Goal: Task Accomplishment & Management: Complete application form

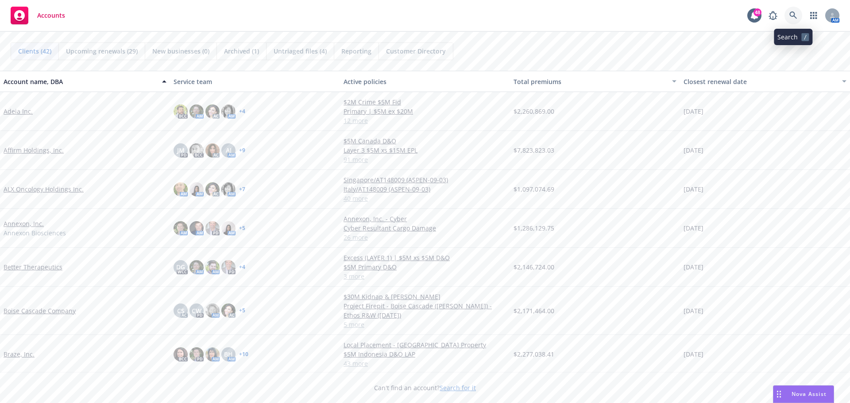
click at [793, 17] on icon at bounding box center [794, 16] width 8 height 8
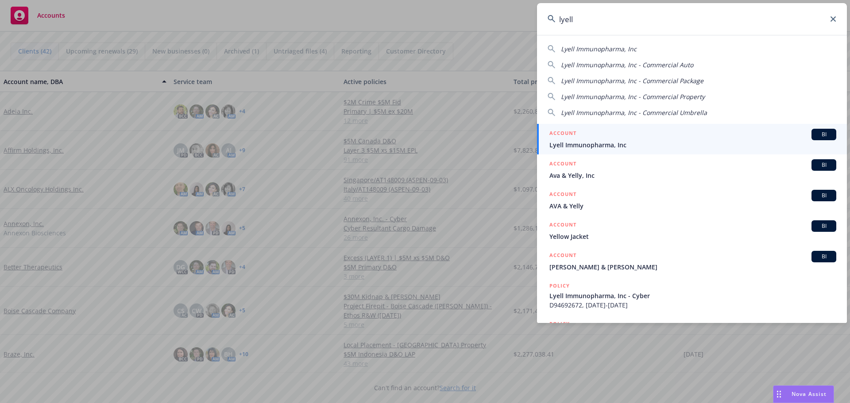
type input "lyell"
click at [606, 143] on span "Lyell Immunopharma, Inc" at bounding box center [693, 144] width 287 height 9
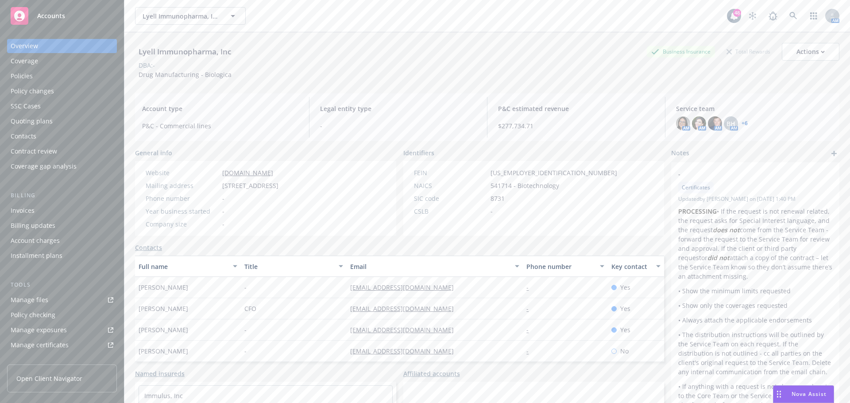
click at [32, 120] on div "Quoting plans" at bounding box center [32, 121] width 42 height 14
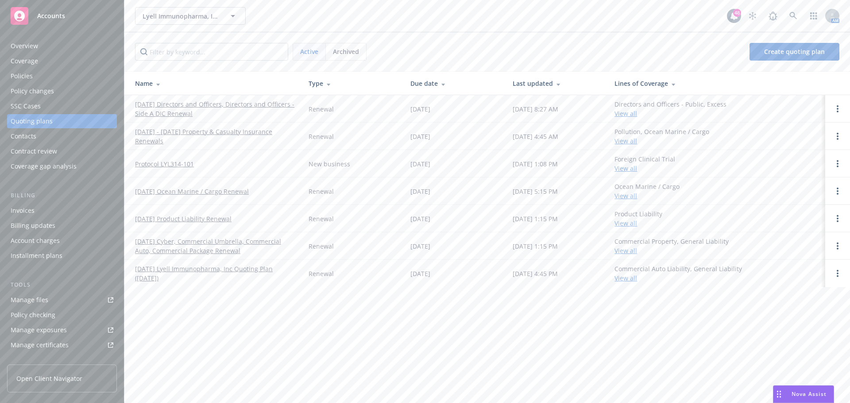
click at [179, 103] on link "[DATE] Directors and Officers, Directors and Officers - Side A DIC Renewal" at bounding box center [214, 109] width 159 height 19
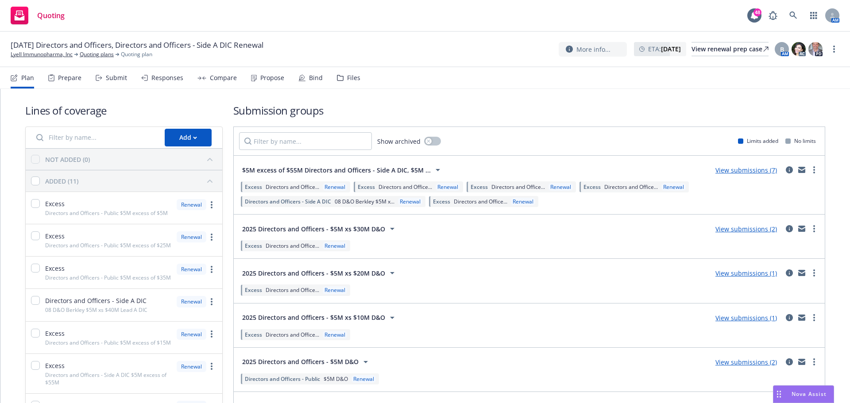
click at [70, 78] on div "Prepare" at bounding box center [69, 77] width 23 height 7
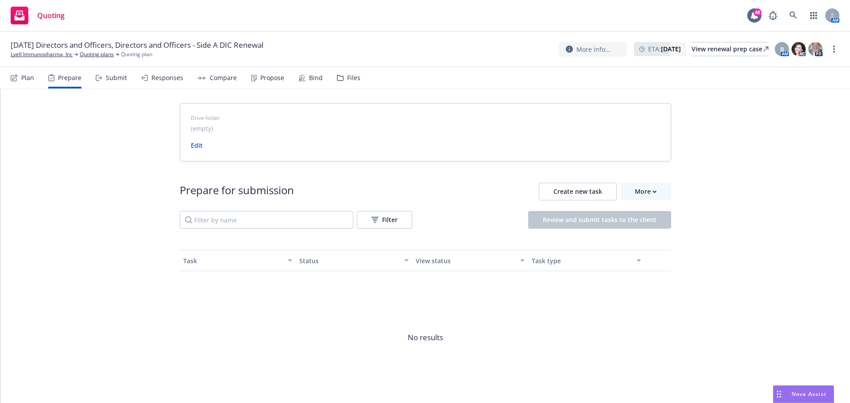
click at [112, 76] on div "Submit" at bounding box center [116, 77] width 21 height 7
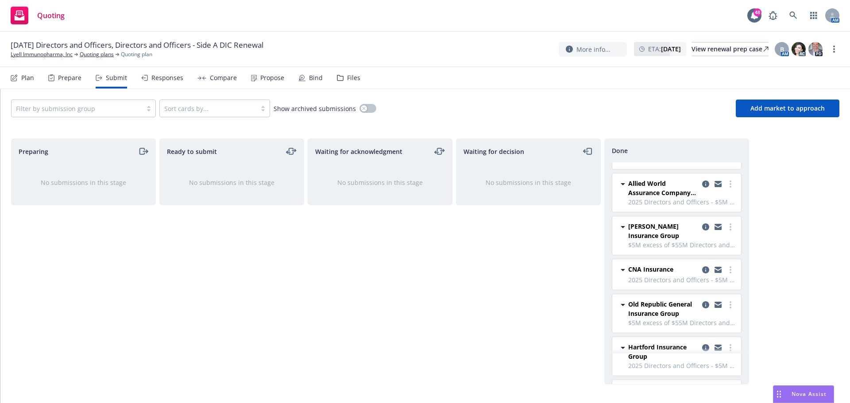
scroll to position [89, 0]
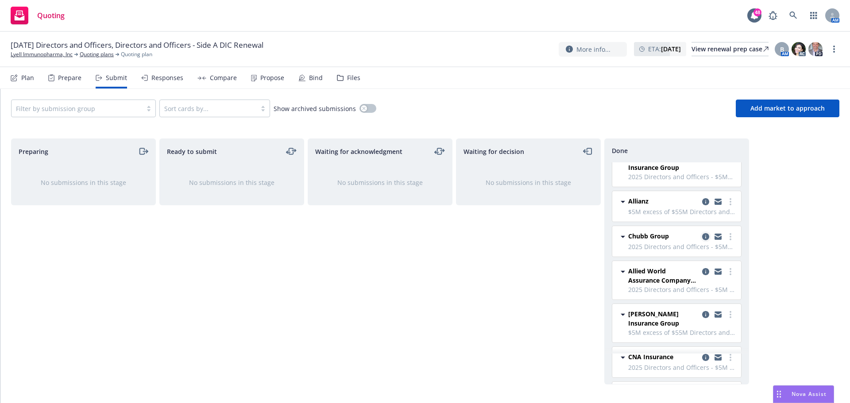
click at [702, 240] on icon "copy logging email" at bounding box center [705, 236] width 7 height 7
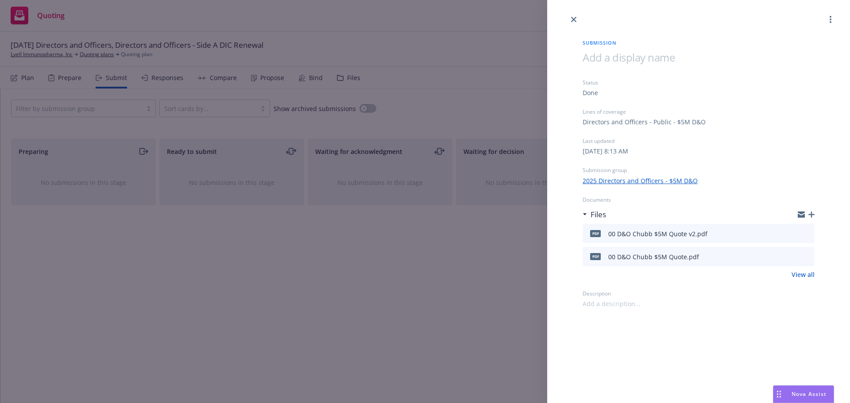
click at [811, 216] on icon "button" at bounding box center [812, 215] width 6 height 6
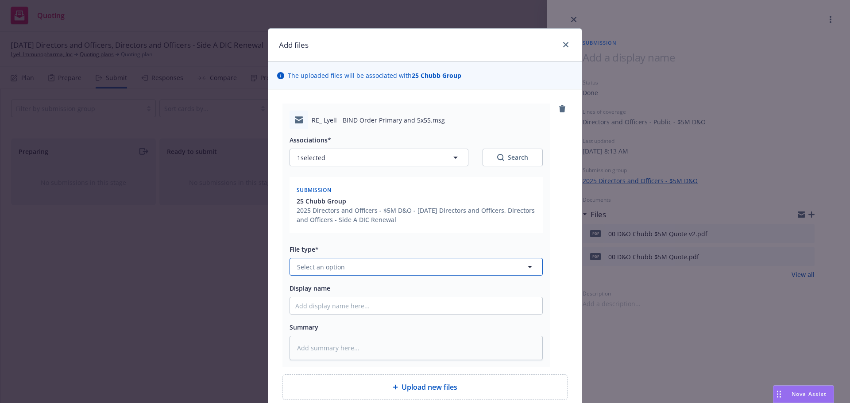
click at [401, 271] on button "Select an option" at bounding box center [416, 267] width 253 height 18
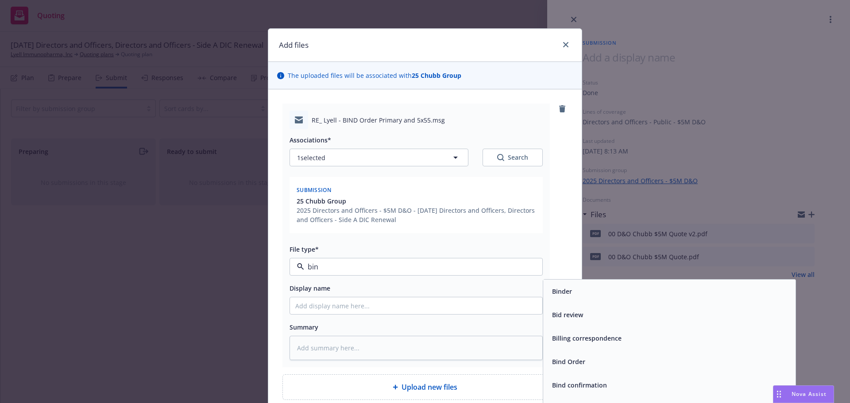
type input "bind"
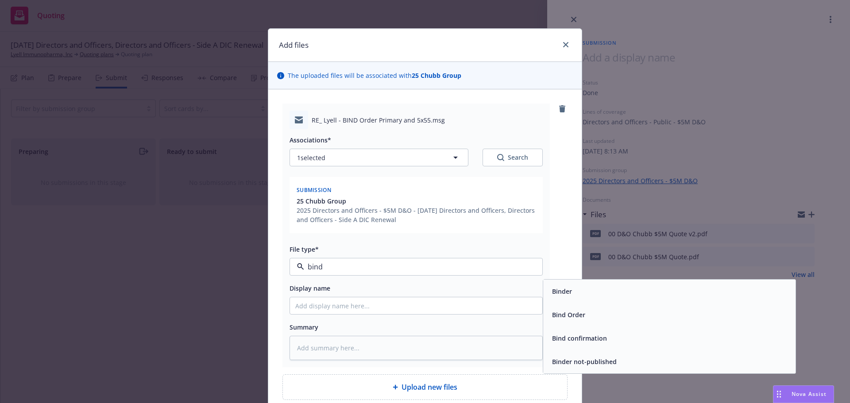
click at [626, 322] on div "Bind Order" at bounding box center [669, 314] width 252 height 23
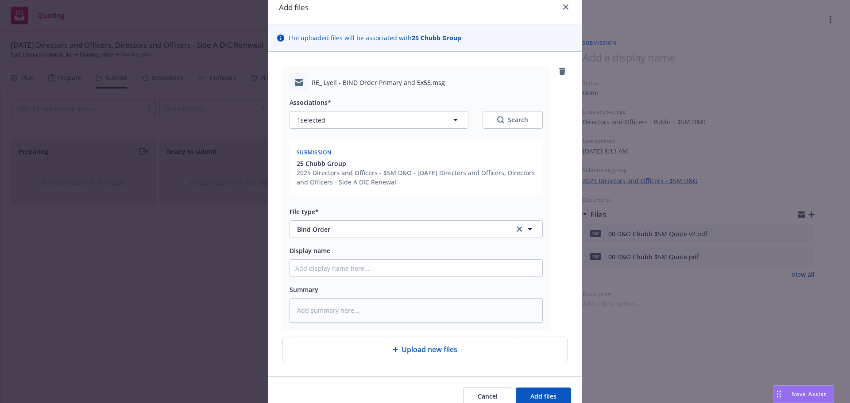
scroll to position [79, 0]
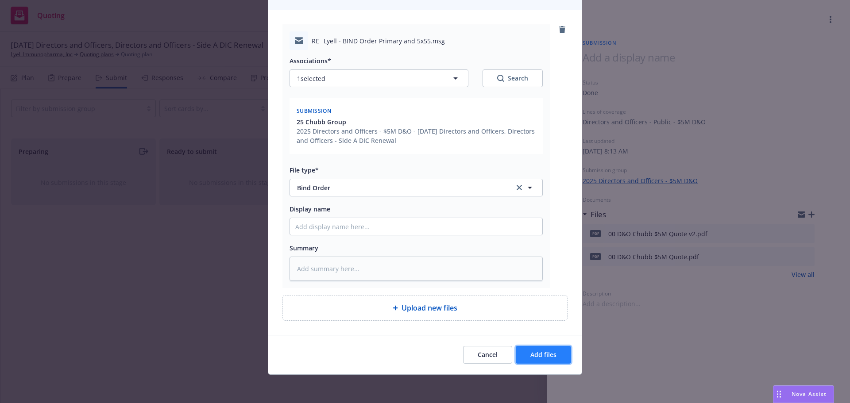
click at [545, 358] on span "Add files" at bounding box center [543, 355] width 26 height 8
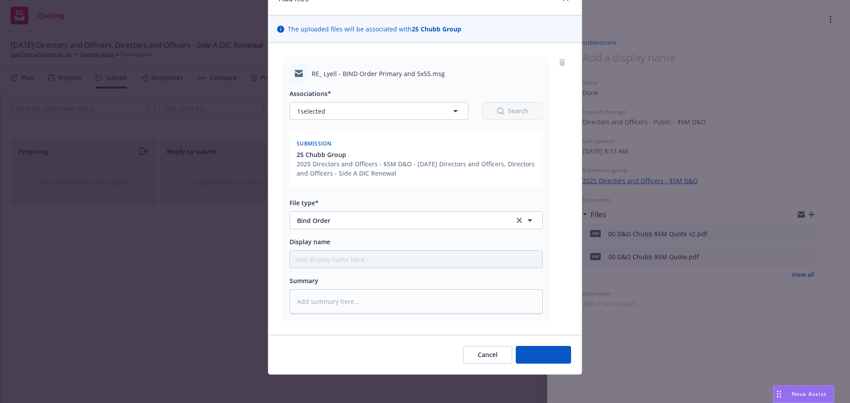
scroll to position [46, 0]
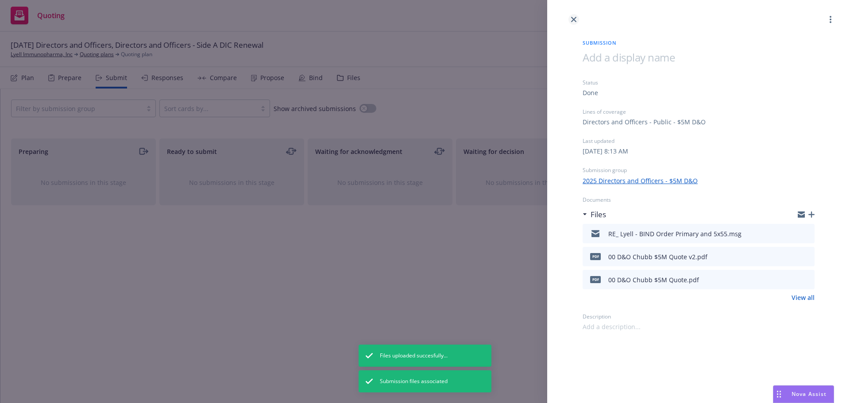
click at [576, 22] on link "close" at bounding box center [574, 19] width 11 height 11
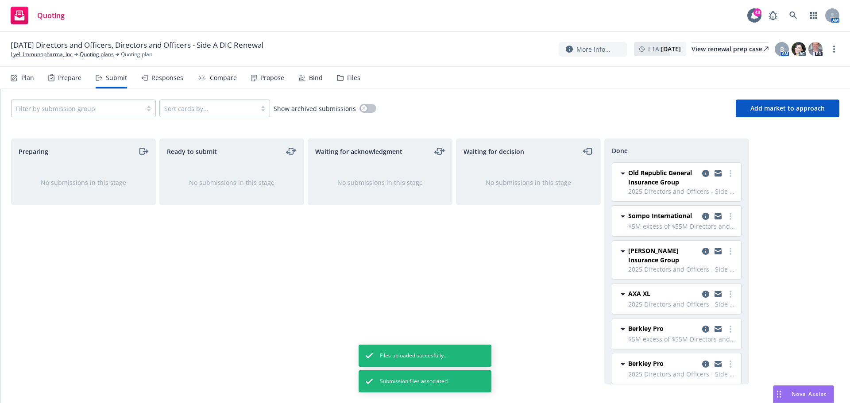
scroll to position [532, 0]
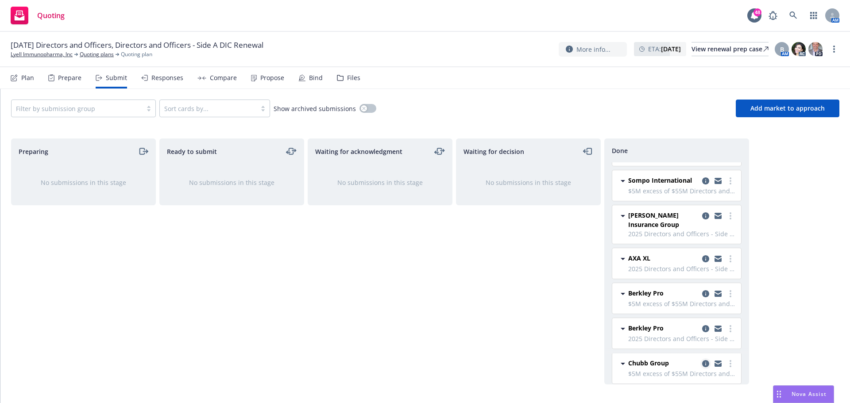
click at [702, 366] on icon "copy logging email" at bounding box center [705, 363] width 7 height 7
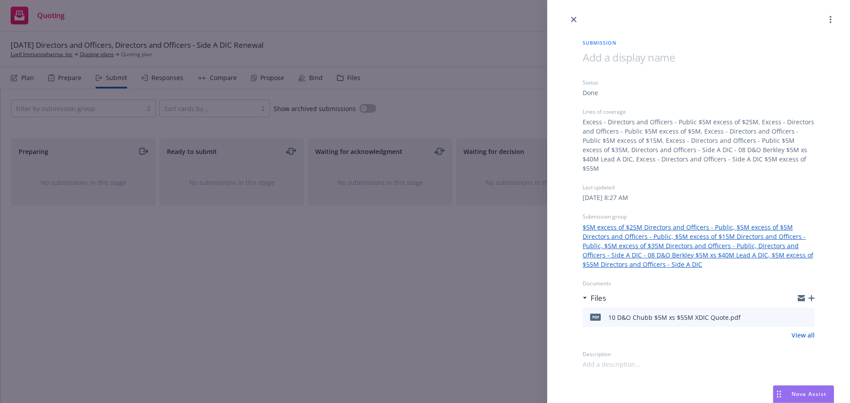
click at [813, 295] on icon "button" at bounding box center [812, 298] width 6 height 6
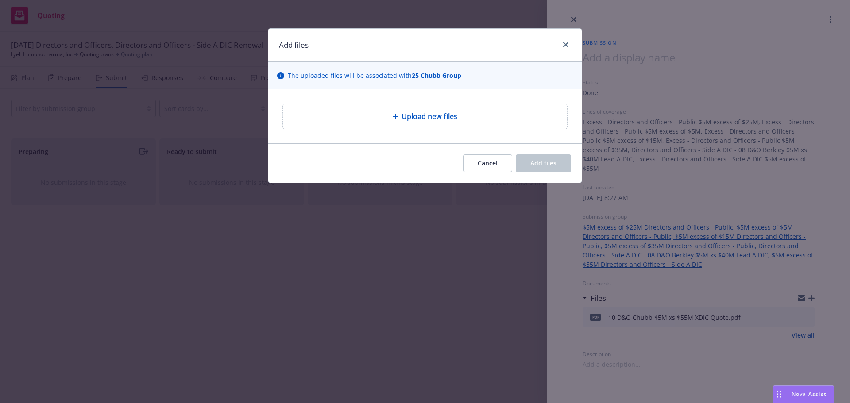
type textarea "x"
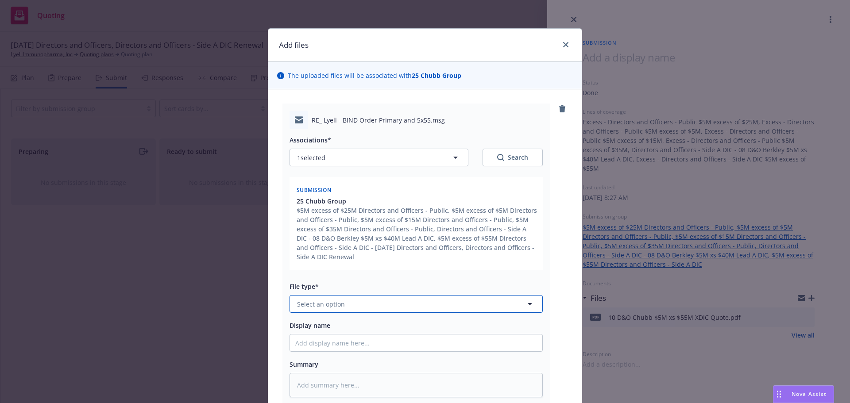
click at [429, 303] on button "Select an option" at bounding box center [416, 304] width 253 height 18
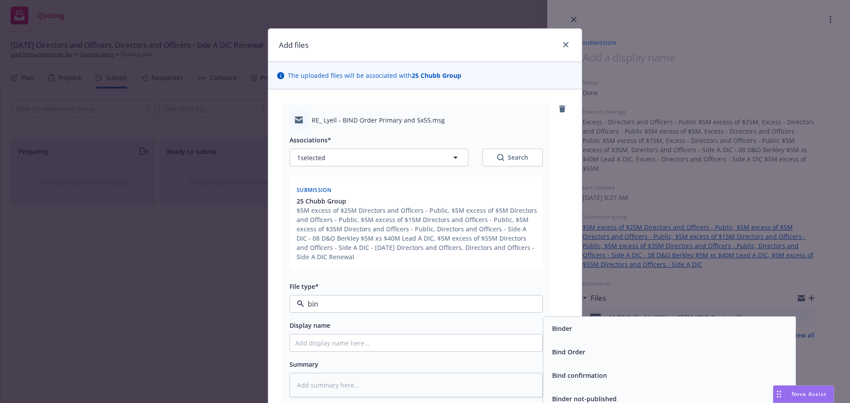
type input "bind"
click at [561, 349] on span "Bind Order" at bounding box center [568, 352] width 33 height 9
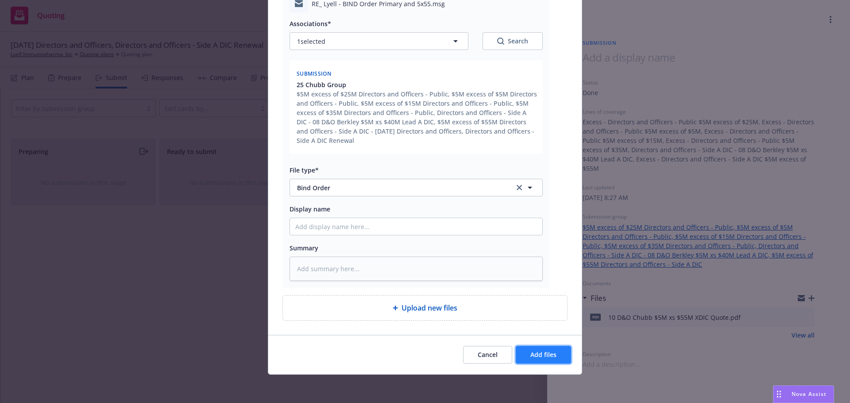
click at [553, 356] on span "Add files" at bounding box center [543, 355] width 26 height 8
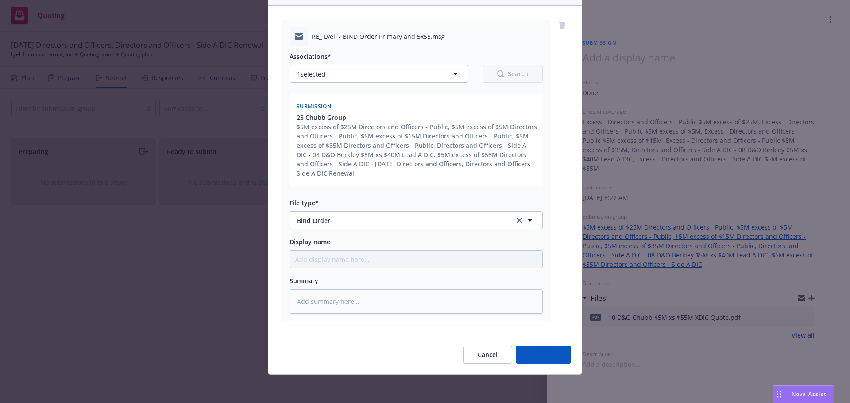
scroll to position [84, 0]
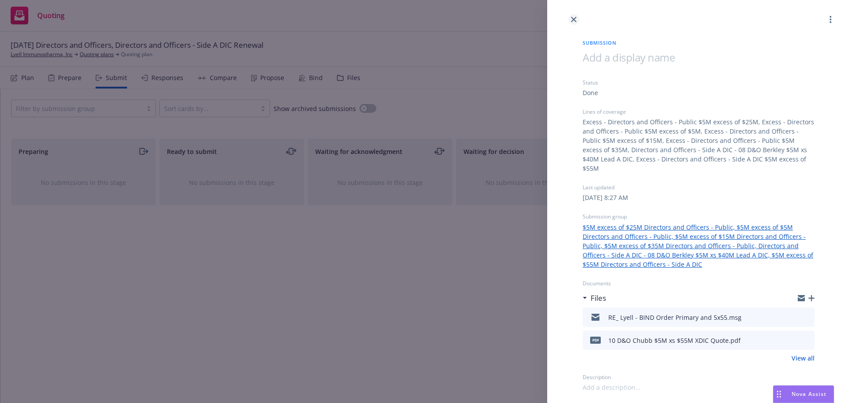
click at [571, 18] on link "close" at bounding box center [574, 19] width 11 height 11
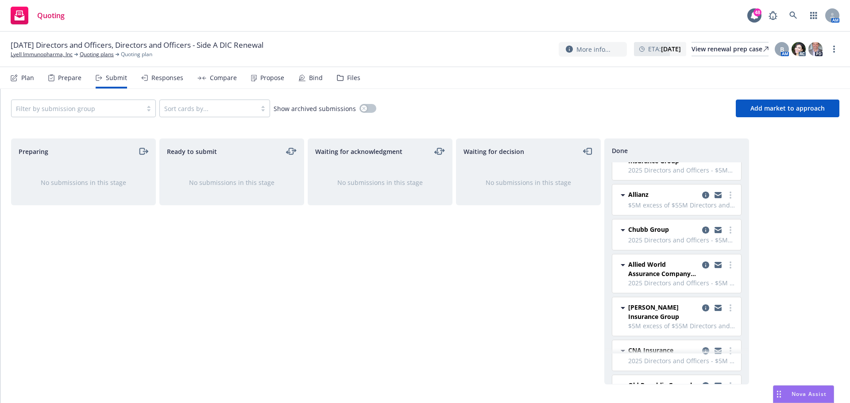
scroll to position [133, 0]
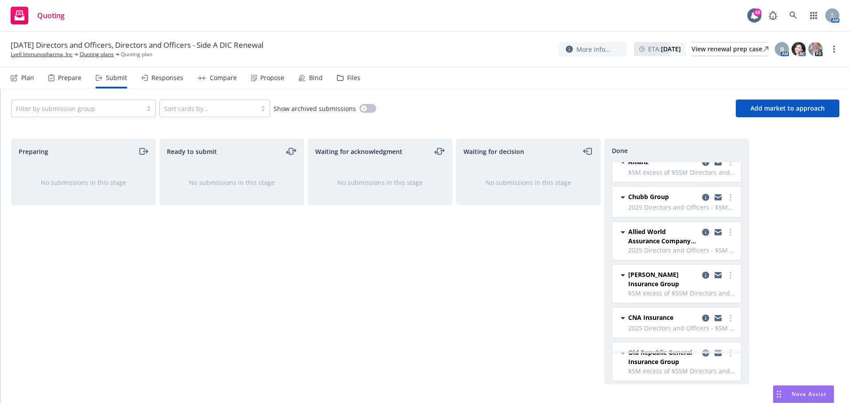
click at [701, 228] on link "copy logging email" at bounding box center [706, 232] width 11 height 11
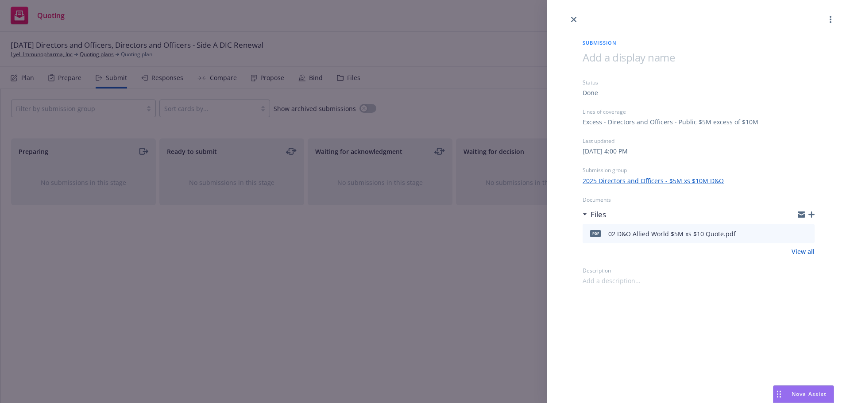
click at [813, 214] on icon "button" at bounding box center [812, 215] width 6 height 6
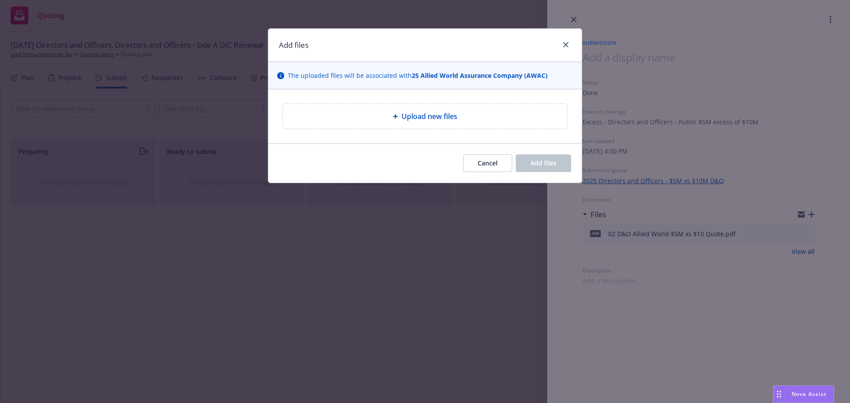
type textarea "x"
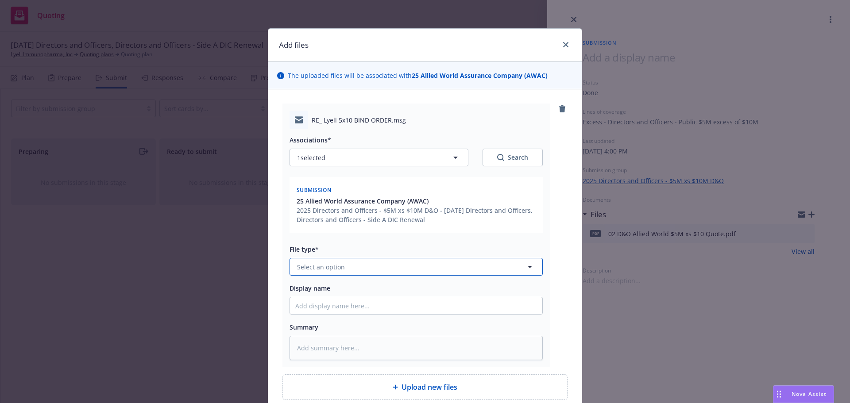
click at [448, 267] on button "Select an option" at bounding box center [416, 267] width 253 height 18
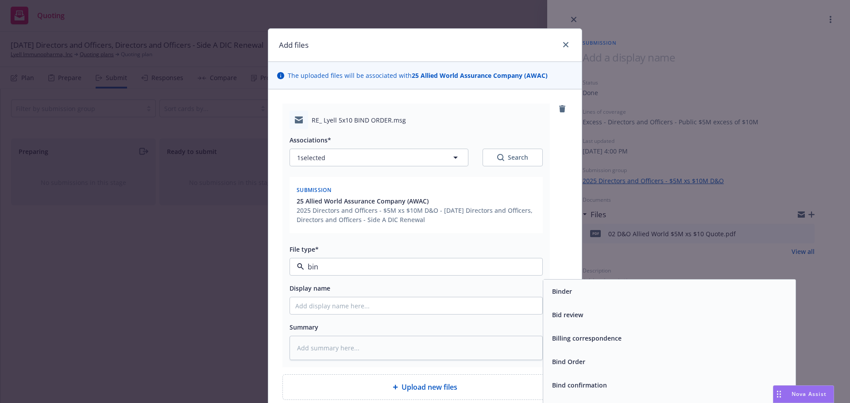
type input "bind"
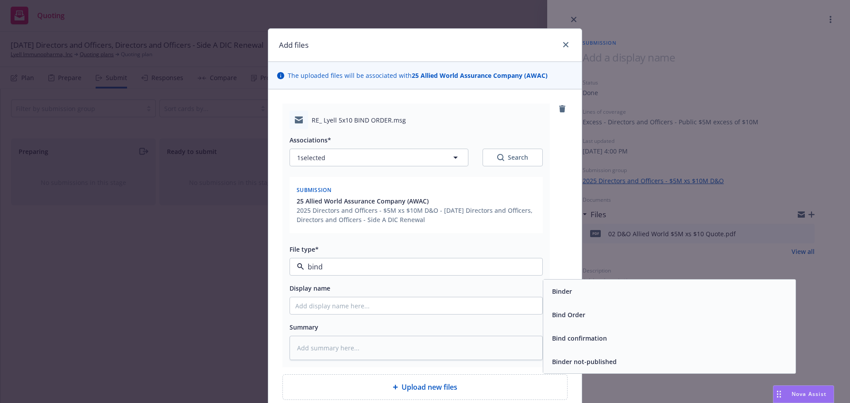
click at [601, 312] on div "Bind Order" at bounding box center [670, 315] width 242 height 13
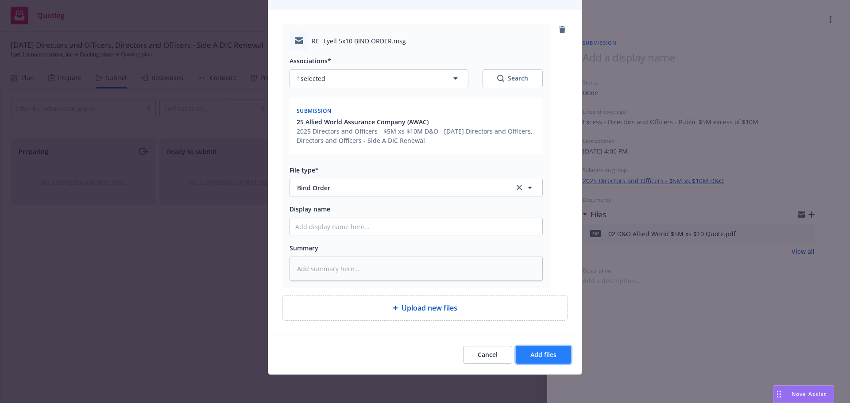
click at [546, 353] on span "Add files" at bounding box center [543, 355] width 26 height 8
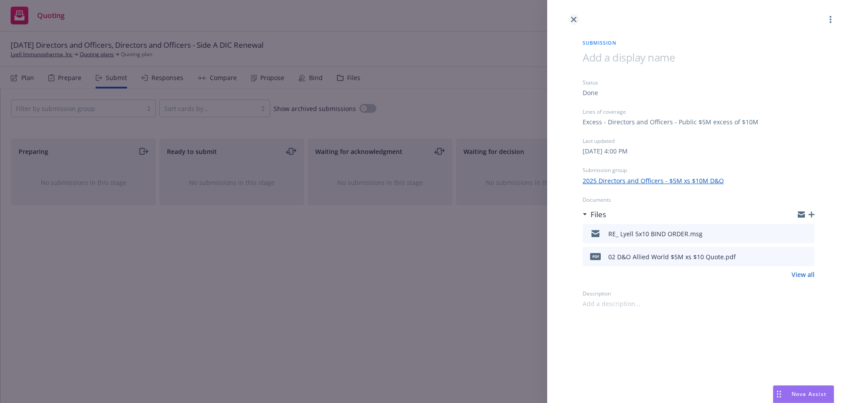
click at [573, 23] on link "close" at bounding box center [574, 19] width 11 height 11
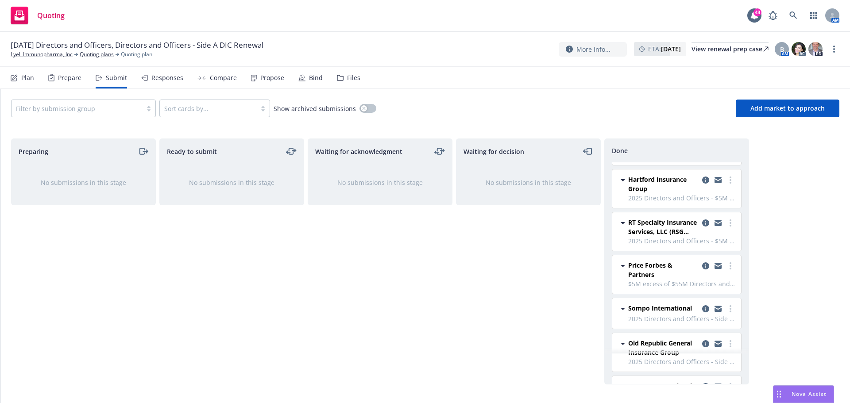
scroll to position [325, 0]
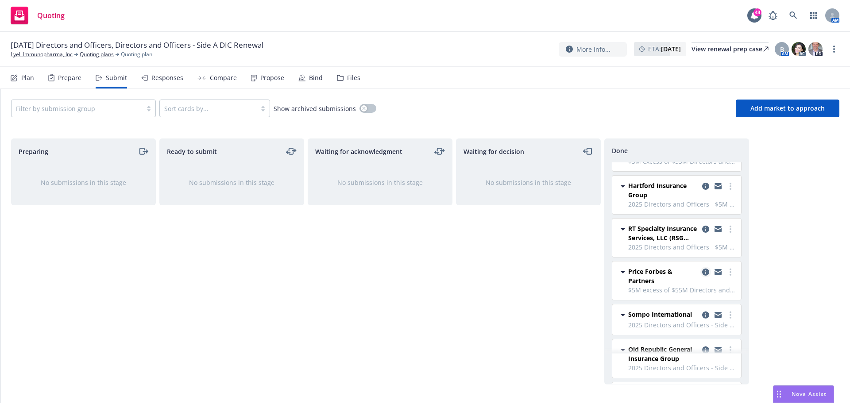
click at [702, 269] on icon "copy logging email" at bounding box center [705, 272] width 7 height 7
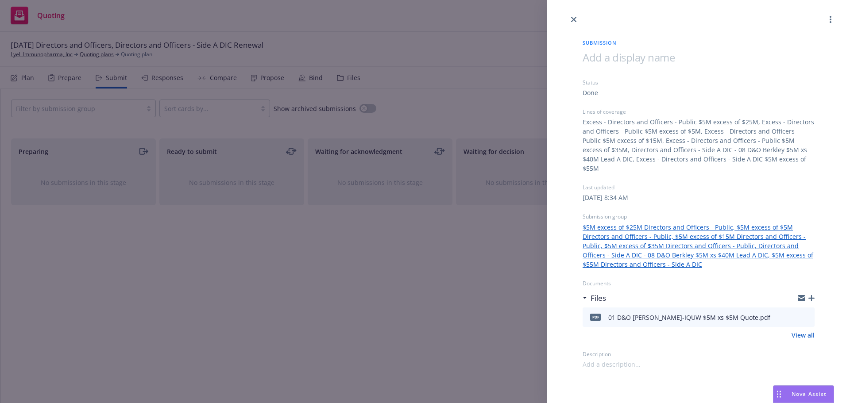
click at [814, 295] on icon "button" at bounding box center [812, 298] width 6 height 6
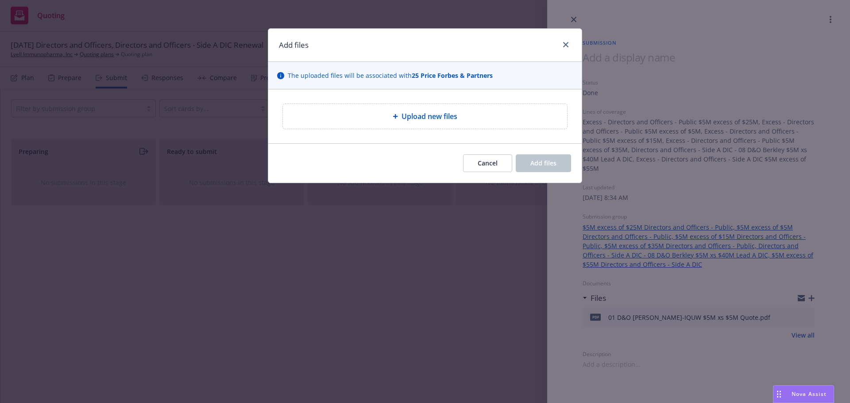
type textarea "x"
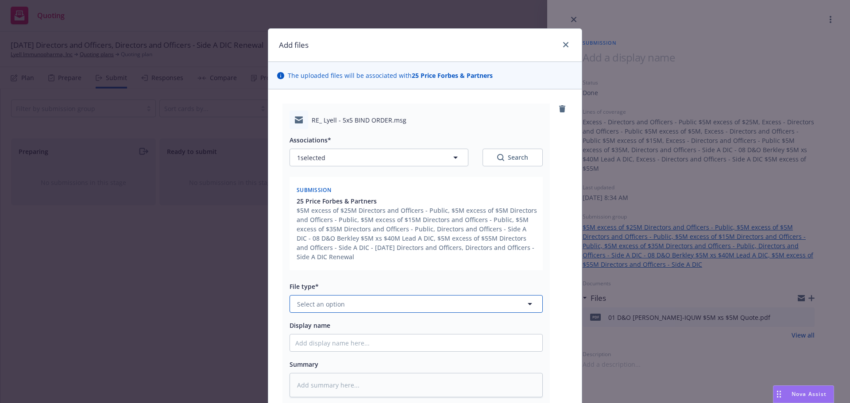
click at [361, 309] on button "Select an option" at bounding box center [416, 304] width 253 height 18
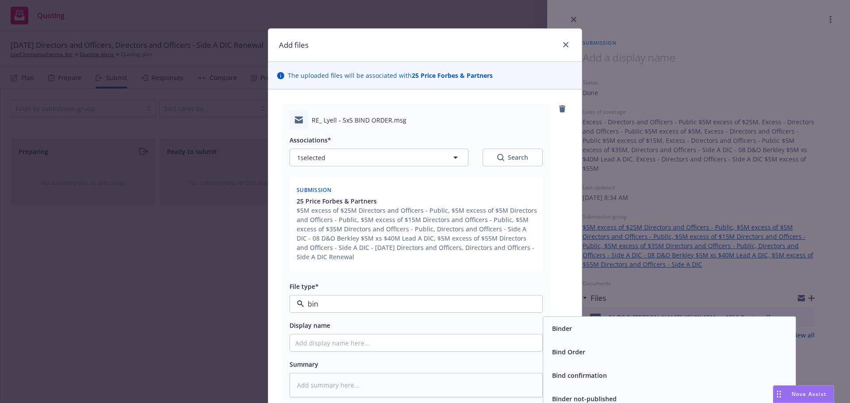
type input "bind"
click at [570, 352] on span "Bind Order" at bounding box center [568, 352] width 33 height 9
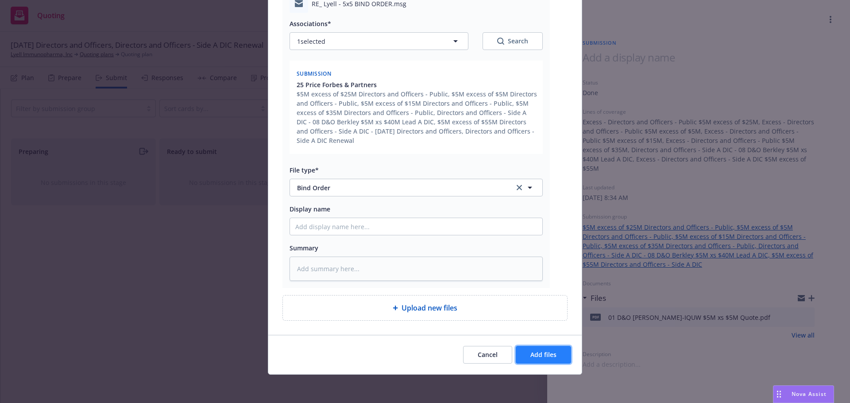
click at [548, 350] on button "Add files" at bounding box center [543, 355] width 55 height 18
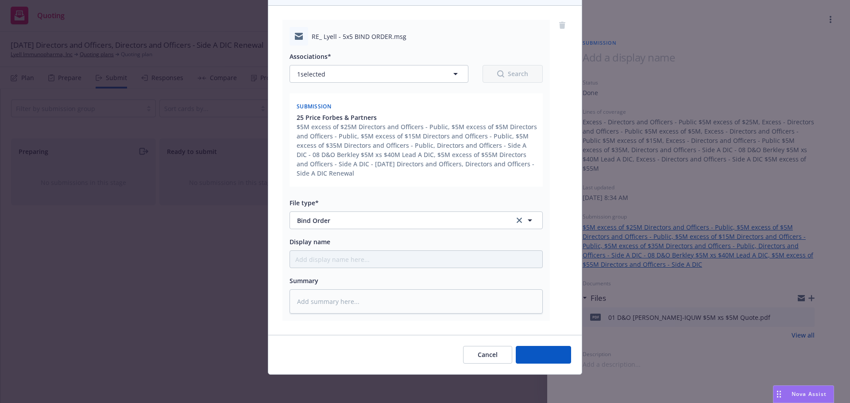
scroll to position [84, 0]
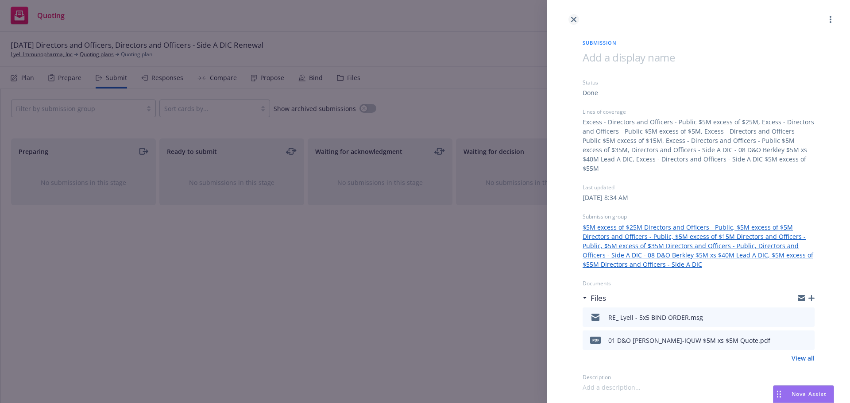
click at [575, 16] on link "close" at bounding box center [574, 19] width 11 height 11
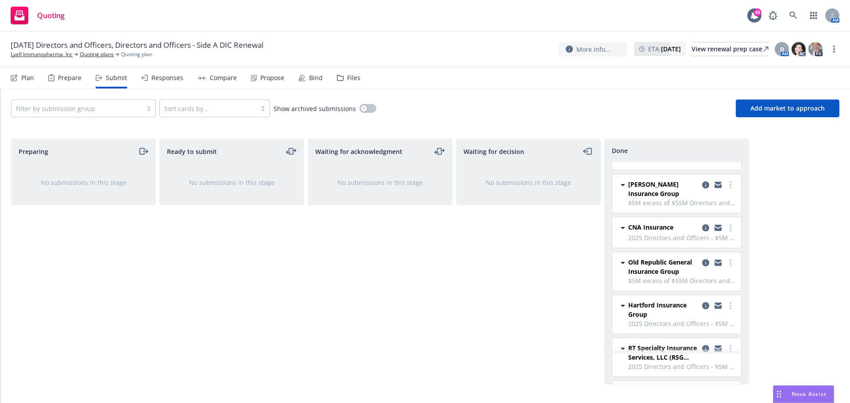
scroll to position [208, 0]
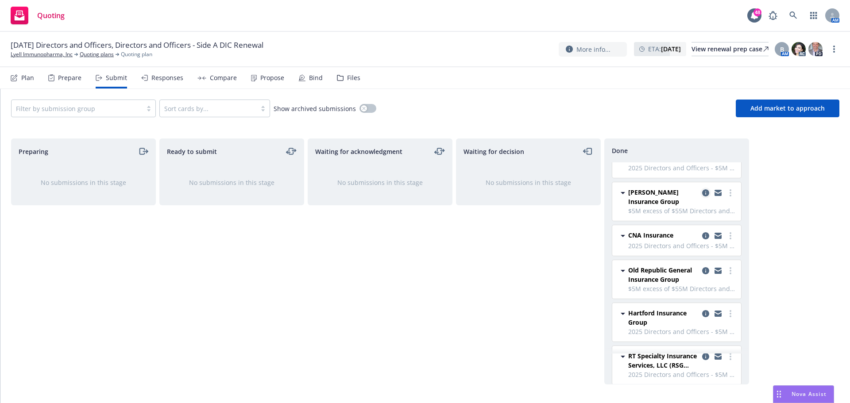
click at [702, 190] on icon "copy logging email" at bounding box center [705, 193] width 7 height 7
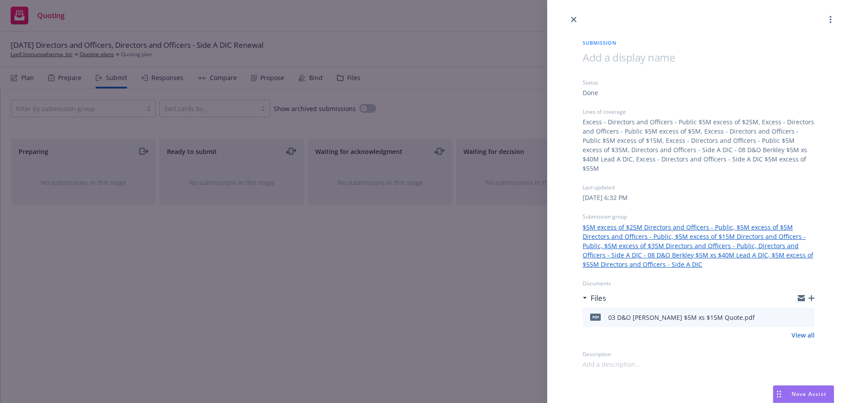
click at [811, 295] on icon "button" at bounding box center [812, 298] width 6 height 6
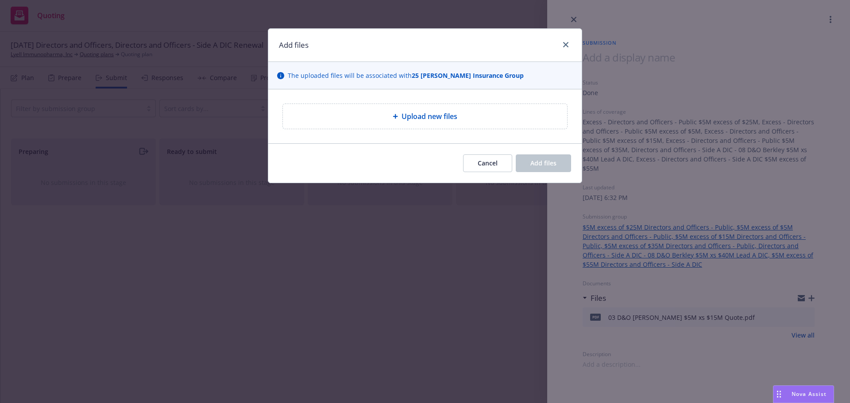
type textarea "x"
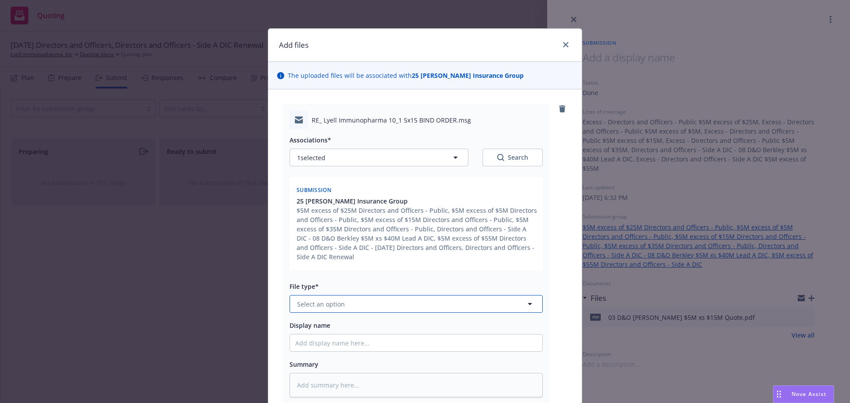
click at [471, 306] on button "Select an option" at bounding box center [416, 304] width 253 height 18
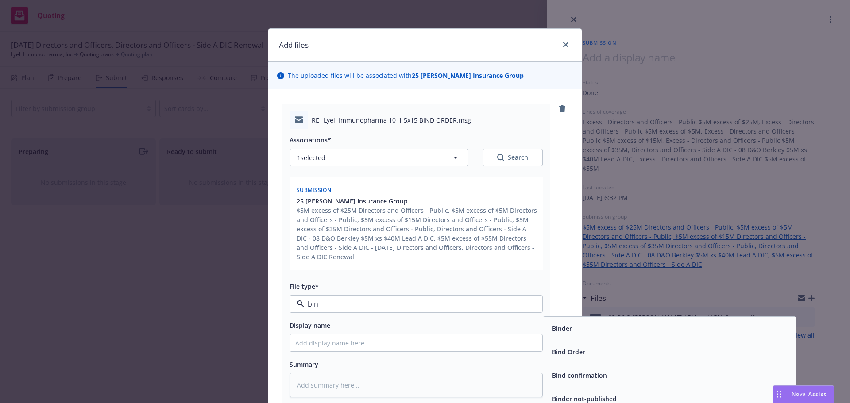
type input "bind"
click at [606, 357] on div "Bind Order" at bounding box center [670, 352] width 242 height 13
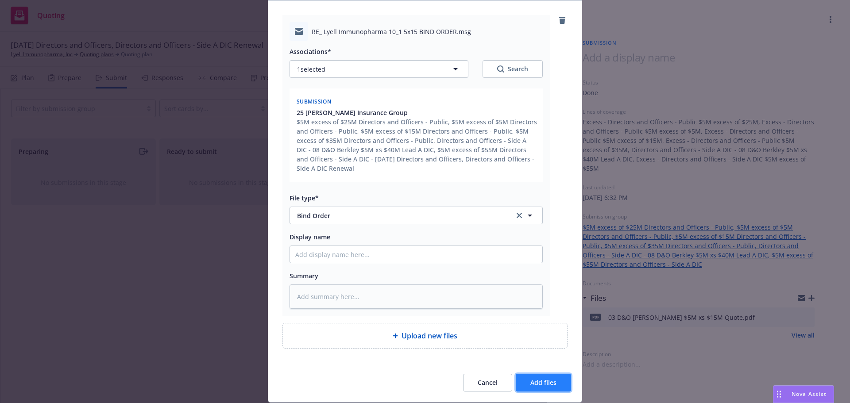
click at [552, 386] on span "Add files" at bounding box center [543, 383] width 26 height 8
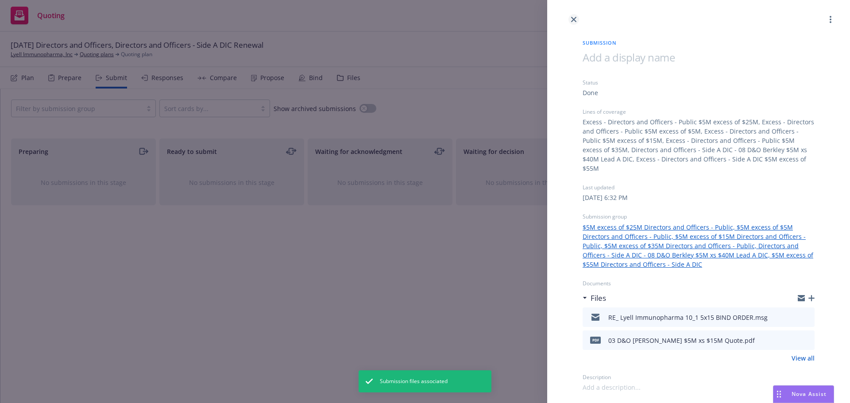
click at [573, 22] on link "close" at bounding box center [574, 19] width 11 height 11
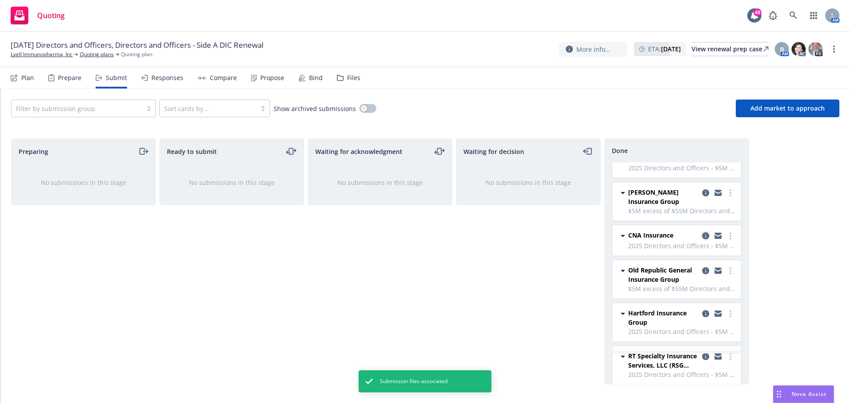
click at [702, 235] on icon "copy logging email" at bounding box center [705, 235] width 7 height 7
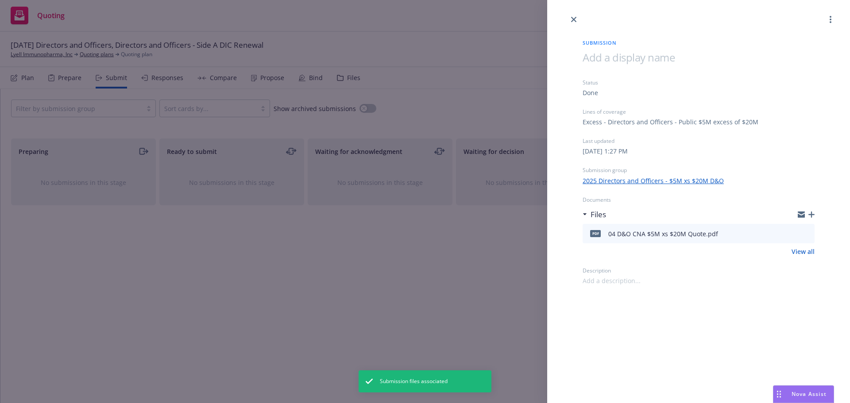
click at [811, 215] on icon "button" at bounding box center [812, 215] width 6 height 6
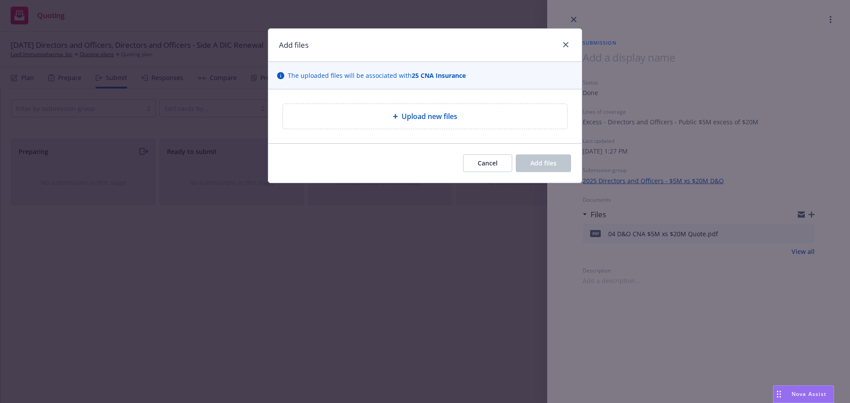
type textarea "x"
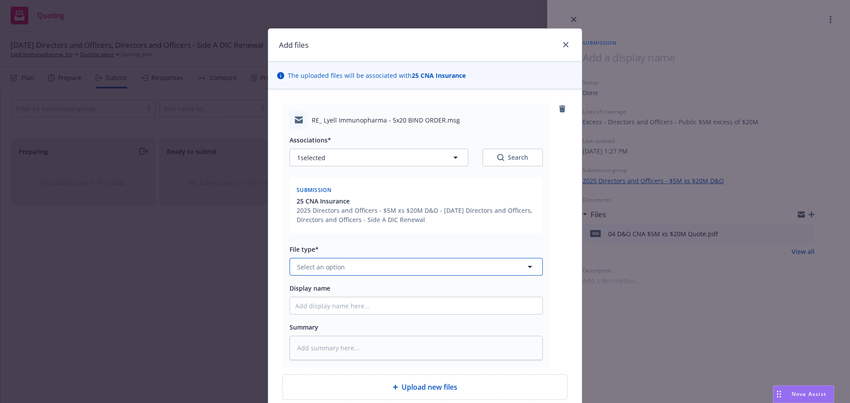
click at [445, 270] on button "Select an option" at bounding box center [416, 267] width 253 height 18
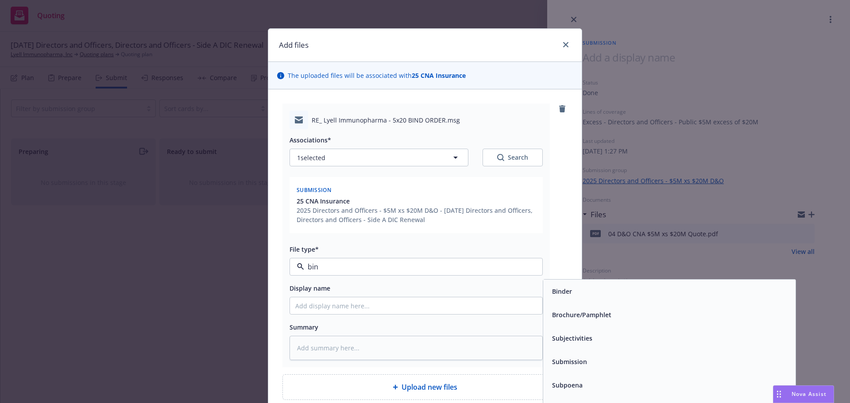
type input "bind"
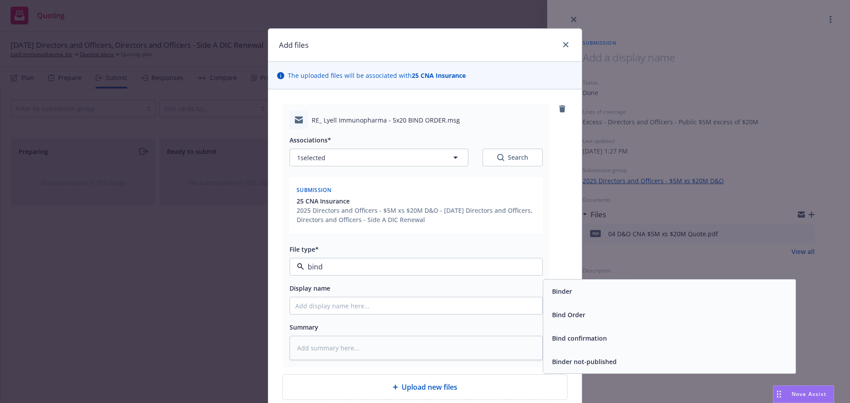
click at [620, 311] on div "Bind Order" at bounding box center [670, 315] width 242 height 13
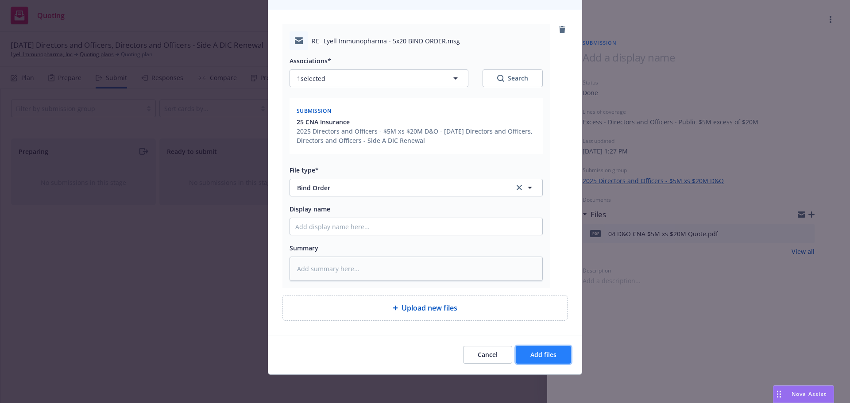
click at [556, 354] on button "Add files" at bounding box center [543, 355] width 55 height 18
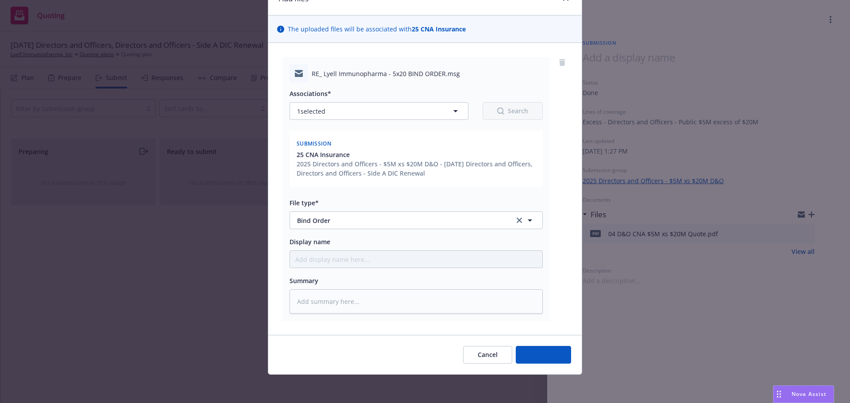
scroll to position [46, 0]
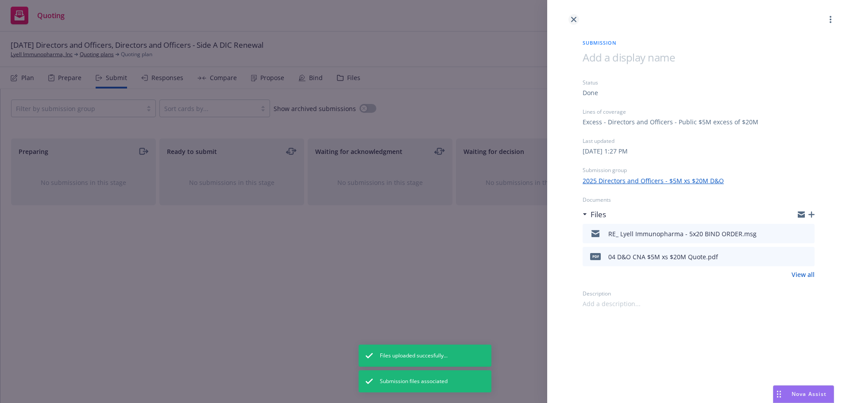
click at [575, 22] on icon "close" at bounding box center [573, 19] width 5 height 5
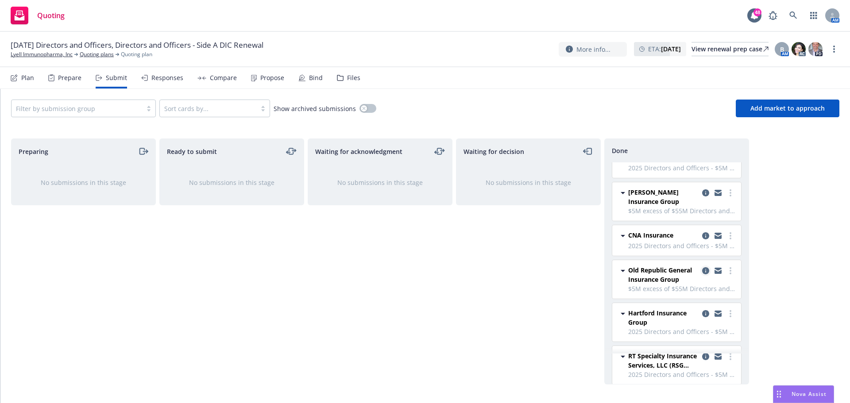
click at [702, 271] on icon "copy logging email" at bounding box center [705, 270] width 7 height 7
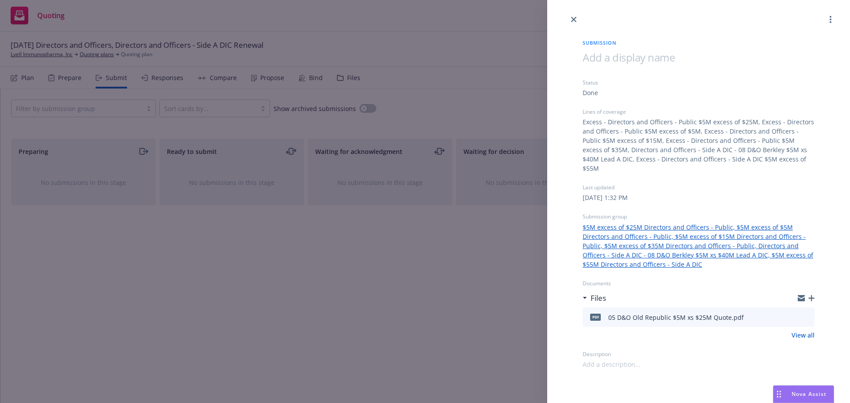
click at [813, 295] on icon "button" at bounding box center [812, 298] width 6 height 6
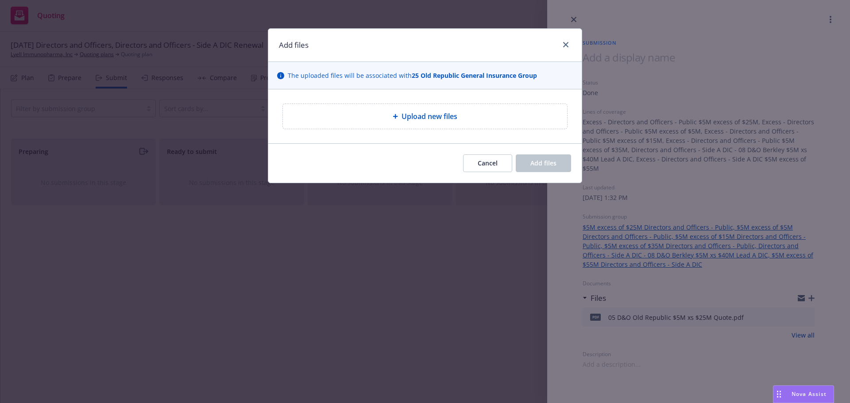
type textarea "x"
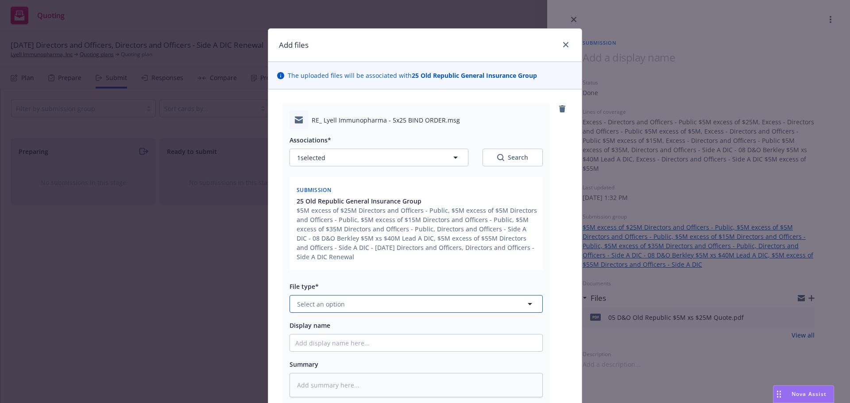
click at [434, 308] on button "Select an option" at bounding box center [416, 304] width 253 height 18
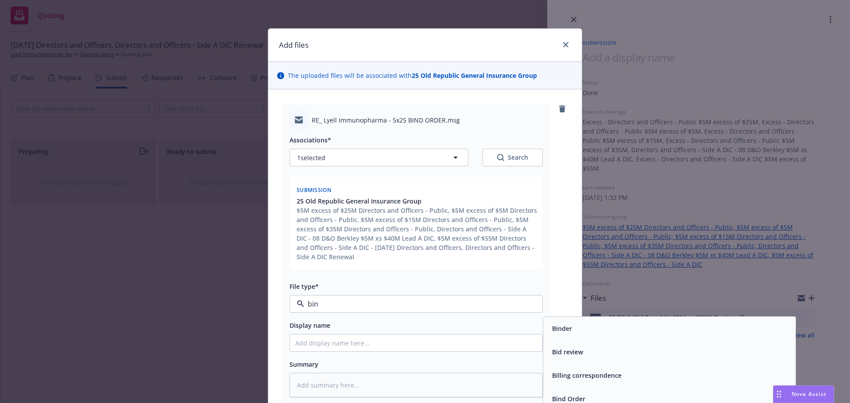
type input "bind"
click at [564, 352] on span "Bind Order" at bounding box center [568, 352] width 33 height 9
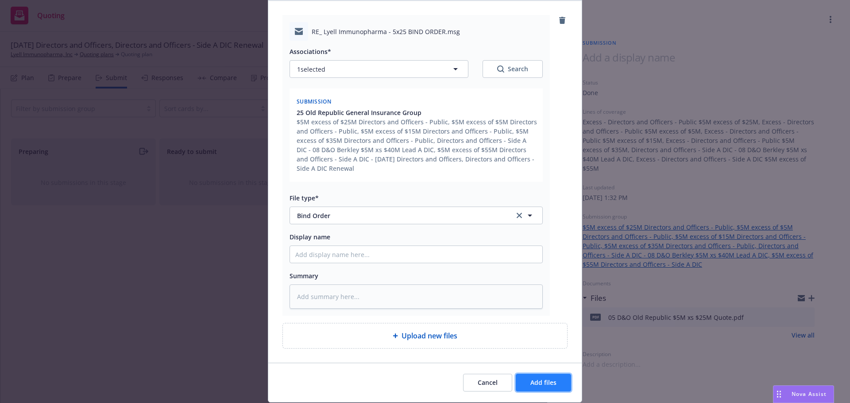
click at [527, 378] on button "Add files" at bounding box center [543, 383] width 55 height 18
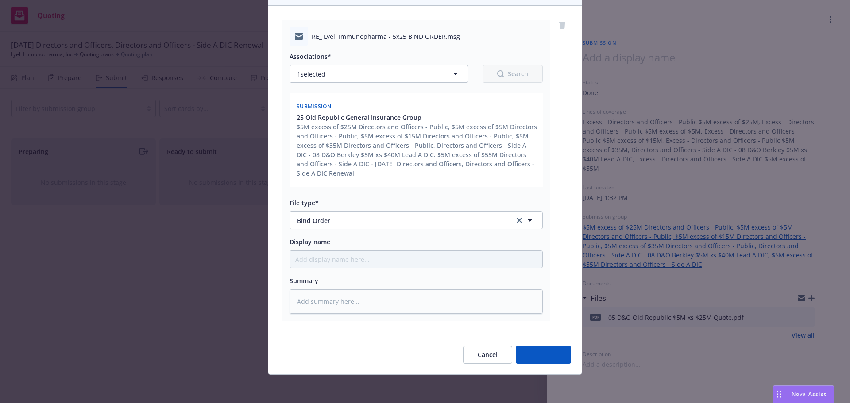
scroll to position [84, 0]
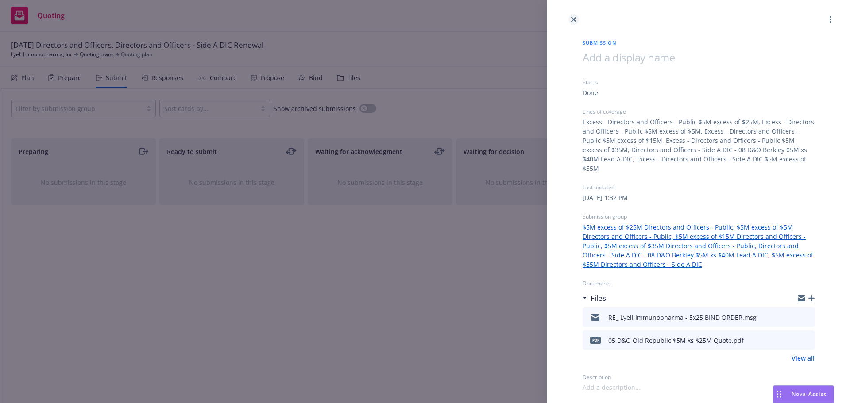
click at [577, 18] on link "close" at bounding box center [574, 19] width 11 height 11
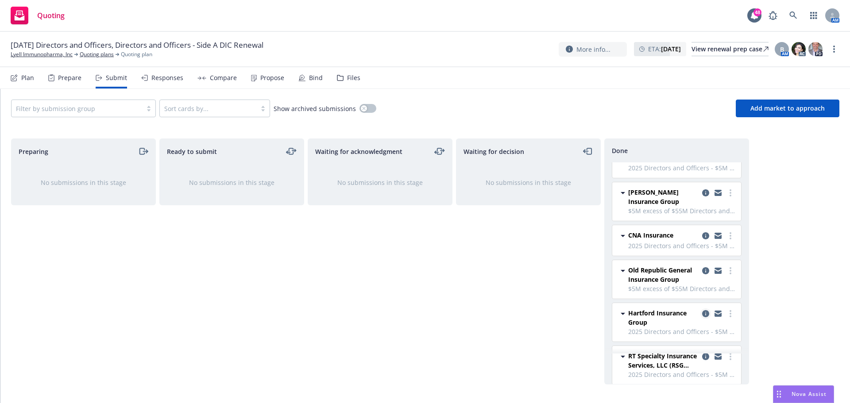
click at [702, 312] on icon "copy logging email" at bounding box center [705, 313] width 7 height 7
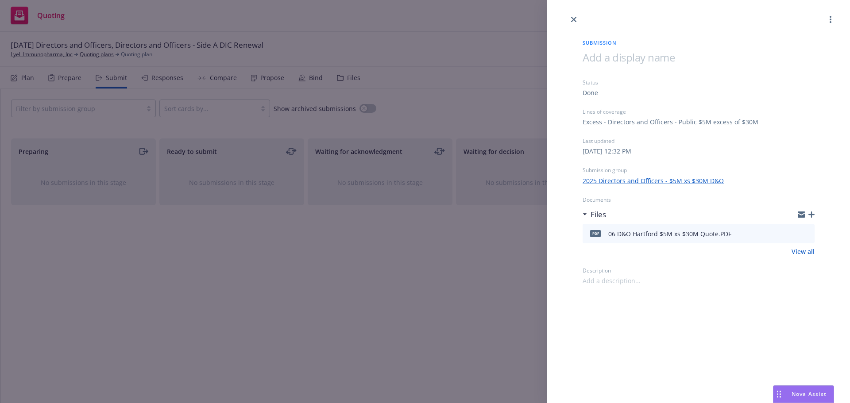
click at [811, 213] on icon "button" at bounding box center [812, 215] width 6 height 6
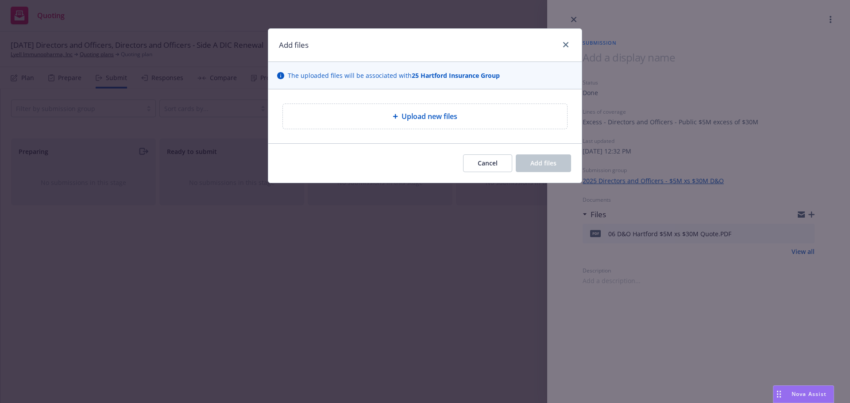
type textarea "x"
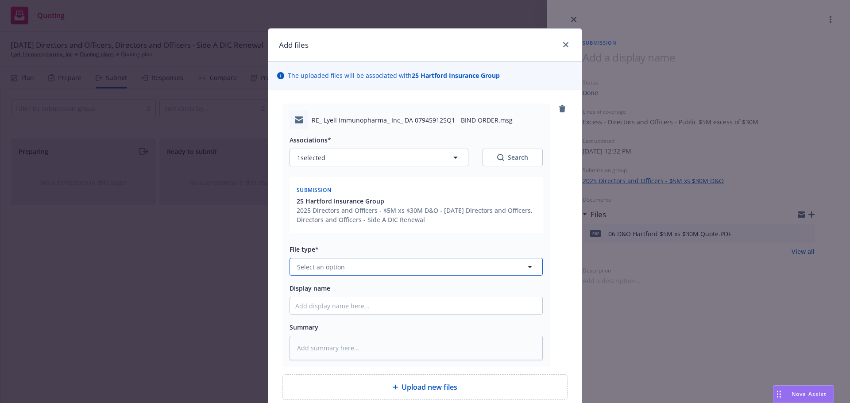
click at [461, 265] on button "Select an option" at bounding box center [416, 267] width 253 height 18
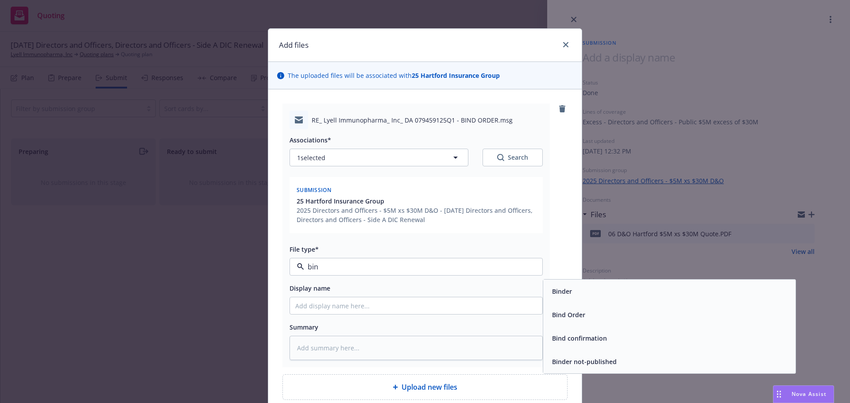
type input "bind"
click at [608, 314] on div "Bind Order" at bounding box center [670, 315] width 242 height 13
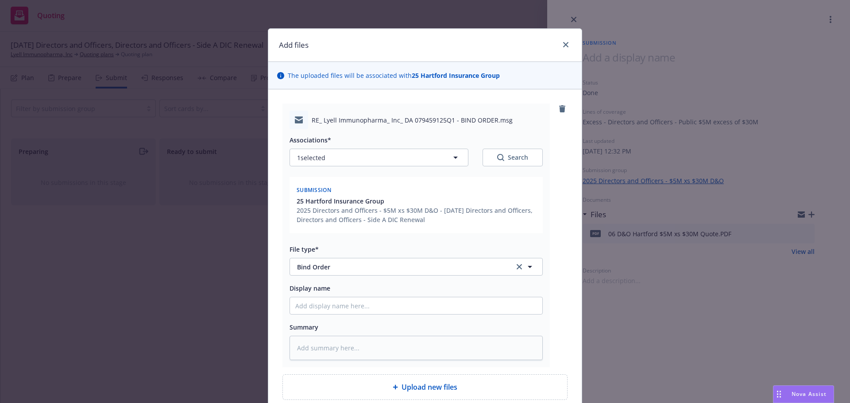
scroll to position [79, 0]
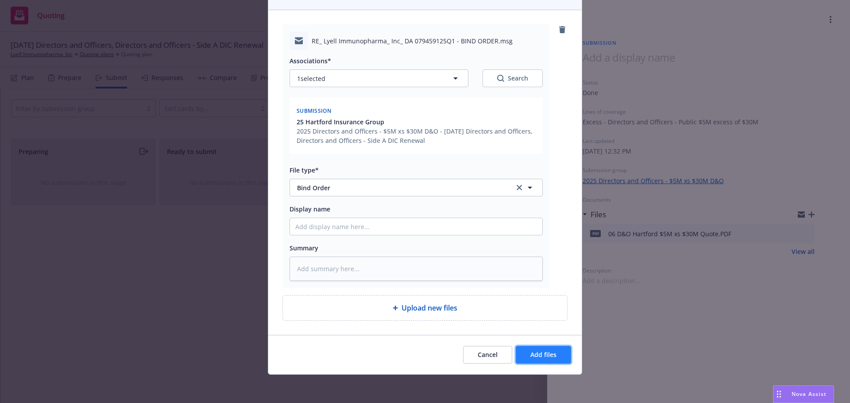
click at [533, 352] on span "Add files" at bounding box center [543, 355] width 26 height 8
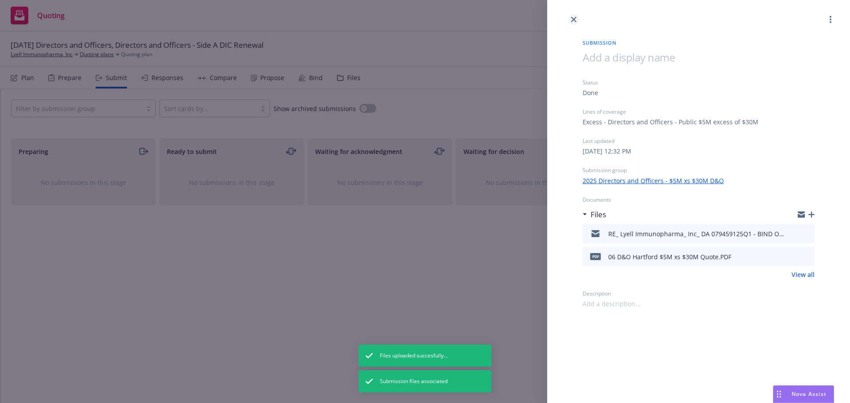
click at [573, 23] on link "close" at bounding box center [574, 19] width 11 height 11
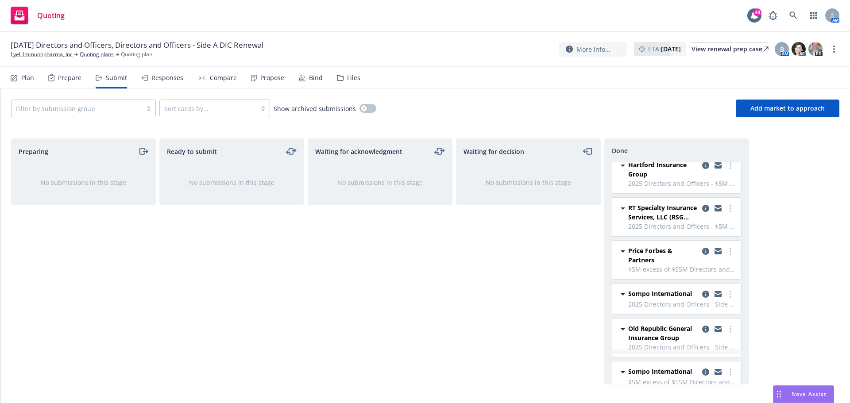
scroll to position [372, 0]
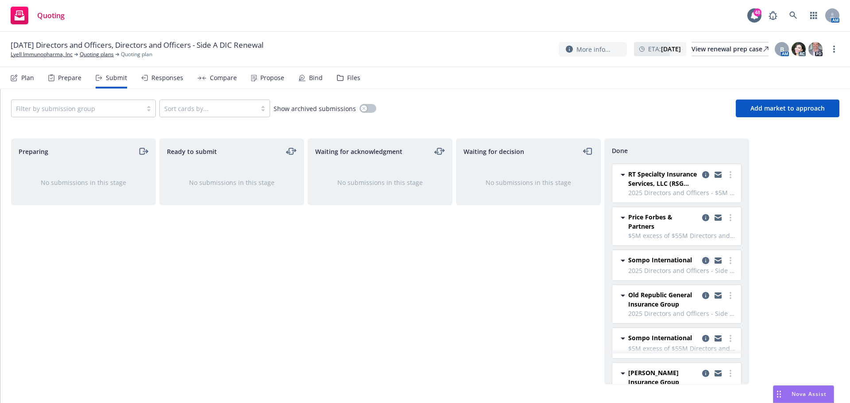
click at [702, 262] on icon "copy logging email" at bounding box center [705, 260] width 7 height 7
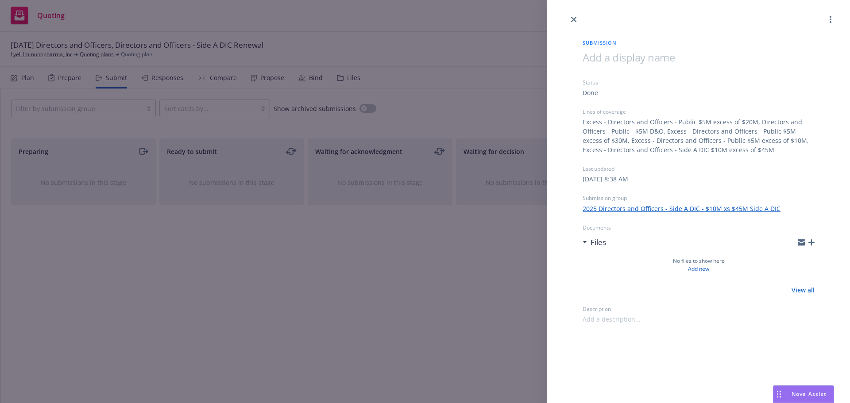
click at [813, 244] on icon "button" at bounding box center [812, 243] width 6 height 6
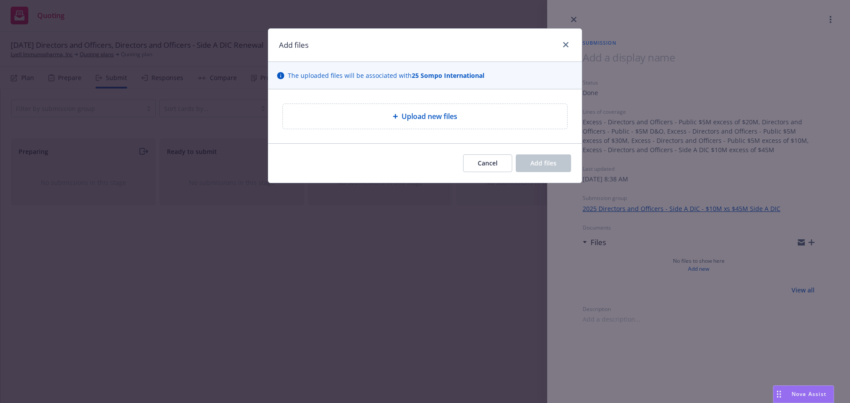
type textarea "x"
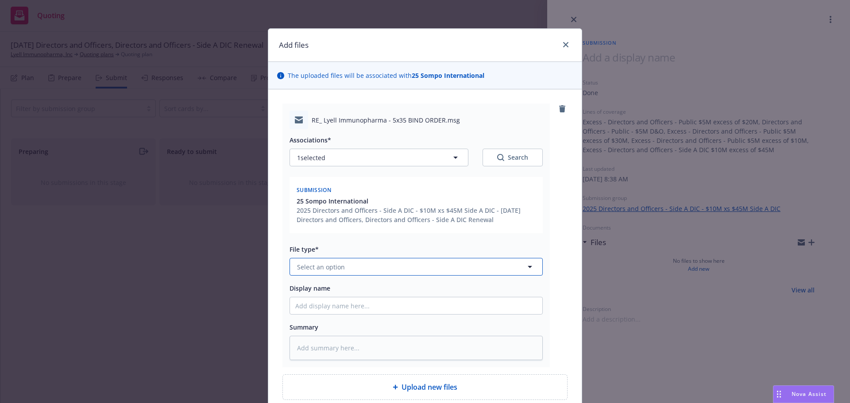
click at [429, 267] on button "Select an option" at bounding box center [416, 267] width 253 height 18
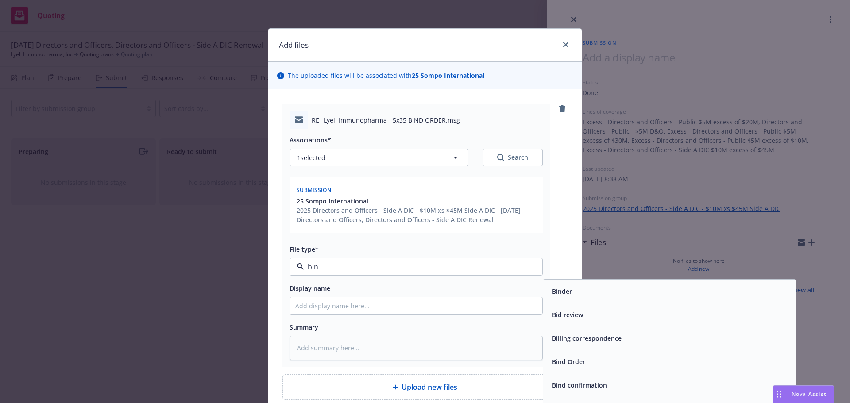
type input "bind"
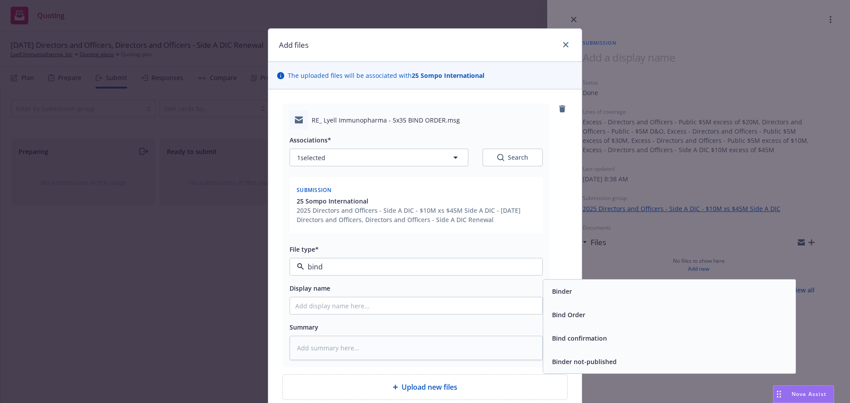
click at [608, 316] on div "Bind Order" at bounding box center [670, 315] width 242 height 13
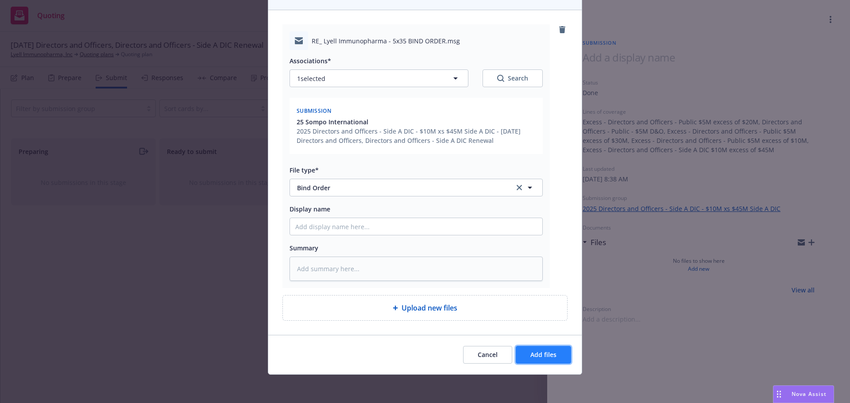
click at [545, 351] on span "Add files" at bounding box center [543, 355] width 26 height 8
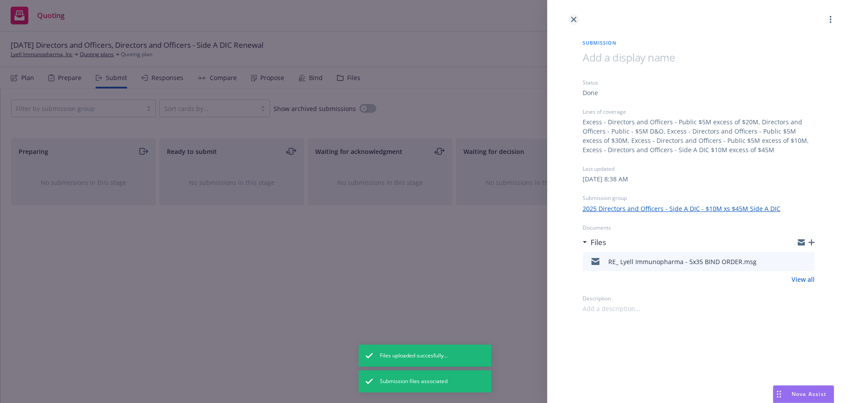
click at [572, 16] on link "close" at bounding box center [574, 19] width 11 height 11
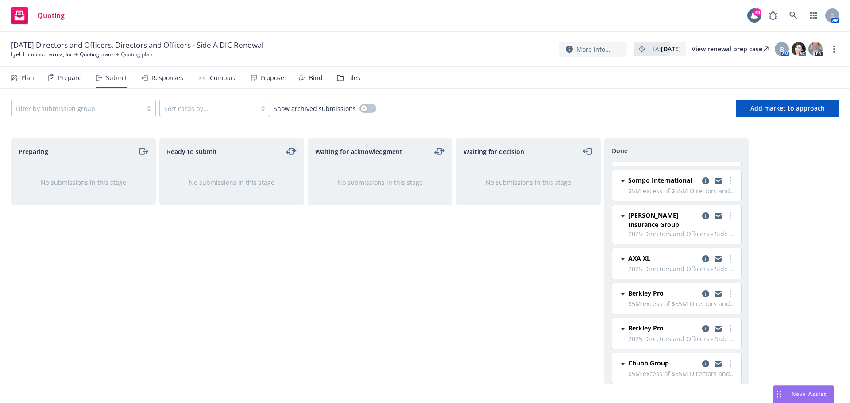
scroll to position [532, 0]
click at [702, 329] on icon "copy logging email" at bounding box center [705, 328] width 7 height 7
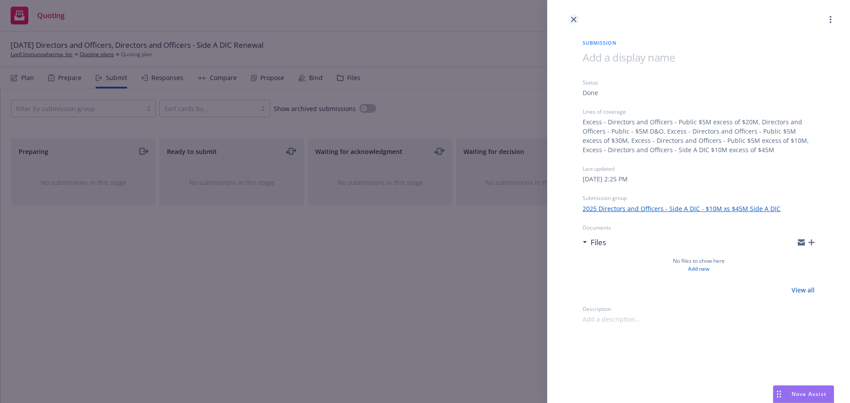
click at [572, 18] on icon "close" at bounding box center [573, 19] width 5 height 5
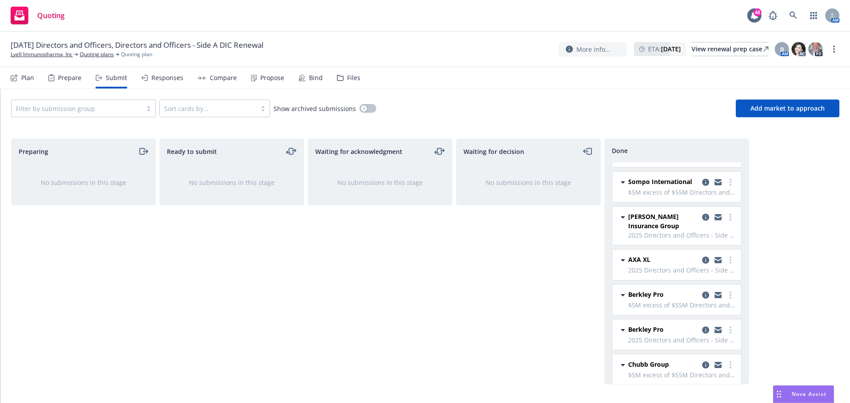
scroll to position [531, 0]
click at [702, 294] on icon "copy logging email" at bounding box center [705, 293] width 7 height 7
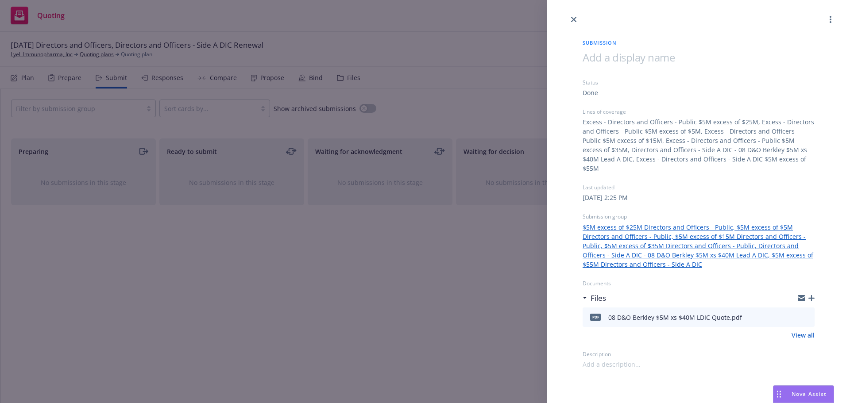
click at [812, 295] on icon "button" at bounding box center [812, 298] width 6 height 6
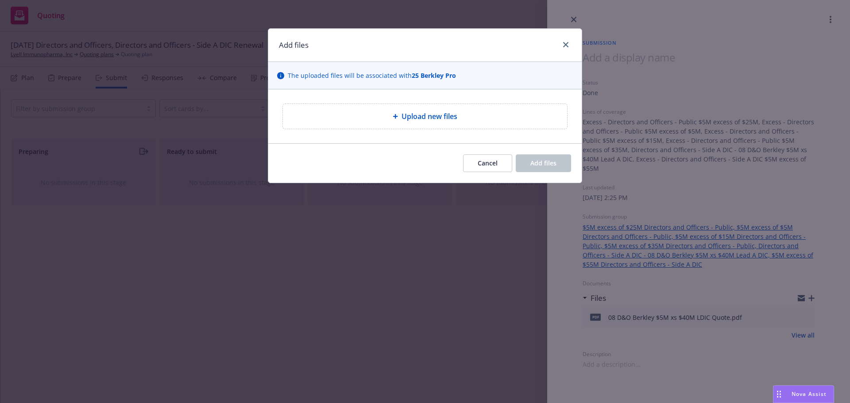
type textarea "x"
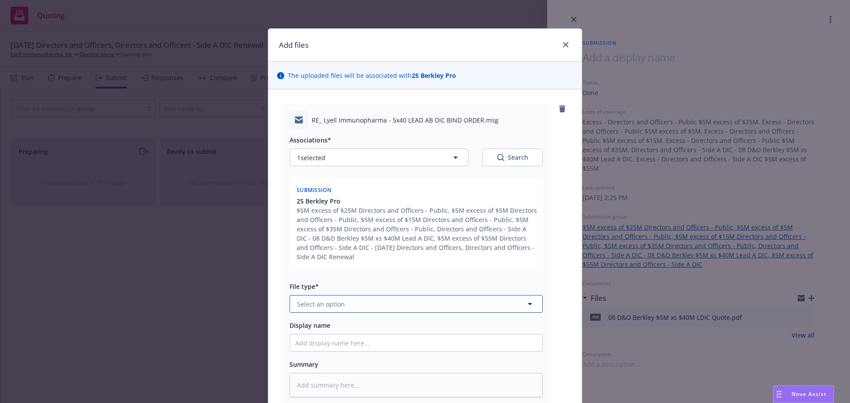
click at [458, 308] on button "Select an option" at bounding box center [416, 304] width 253 height 18
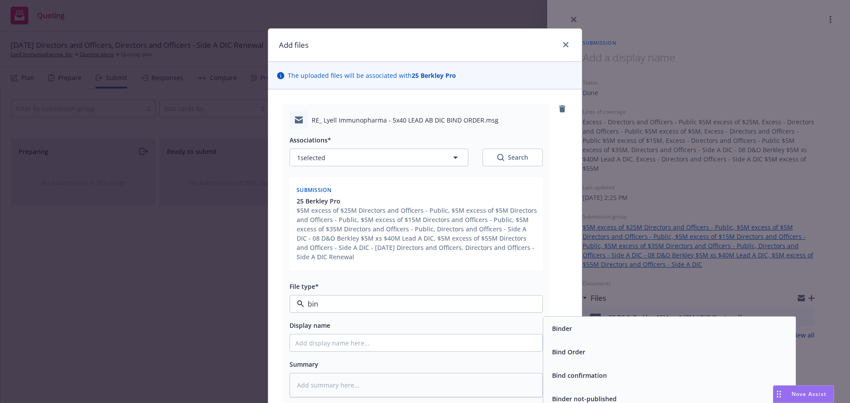
type input "bind"
click at [562, 354] on span "Bind Order" at bounding box center [568, 352] width 33 height 9
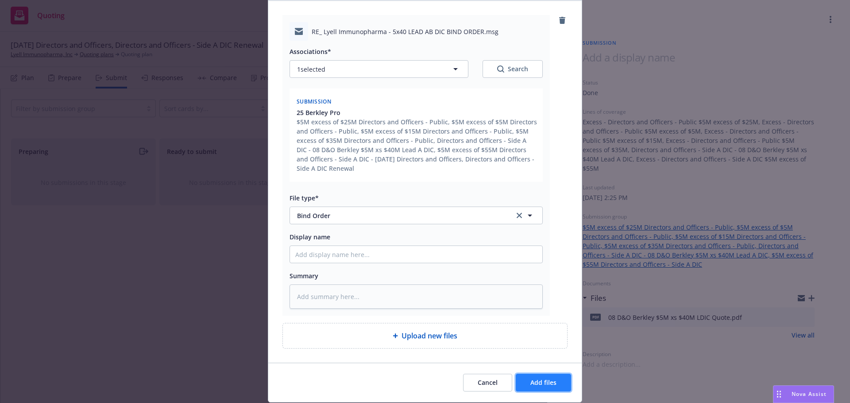
click at [539, 379] on span "Add files" at bounding box center [543, 383] width 26 height 8
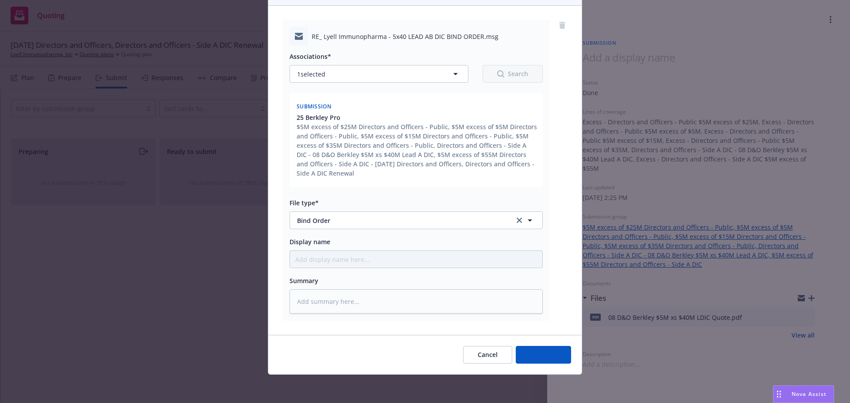
scroll to position [84, 0]
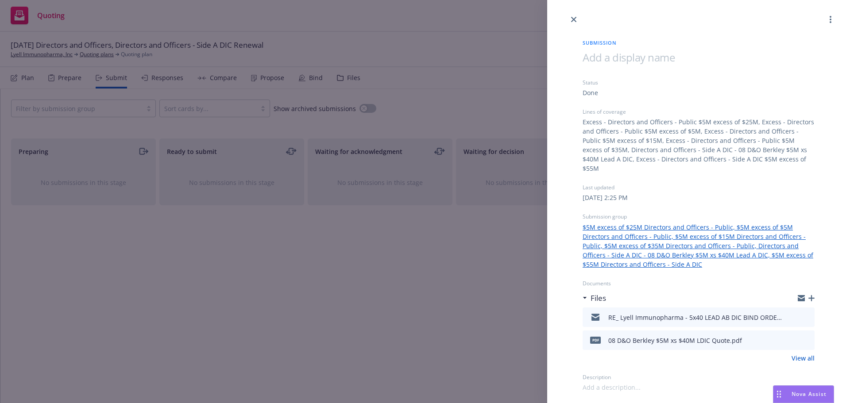
drag, startPoint x: 570, startPoint y: 19, endPoint x: 522, endPoint y: 31, distance: 49.4
click at [570, 19] on link "close" at bounding box center [574, 19] width 11 height 11
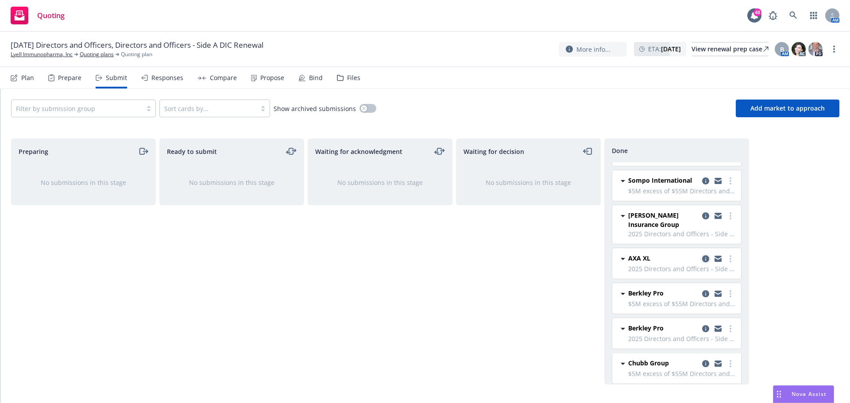
click at [701, 257] on link "copy logging email" at bounding box center [706, 259] width 11 height 11
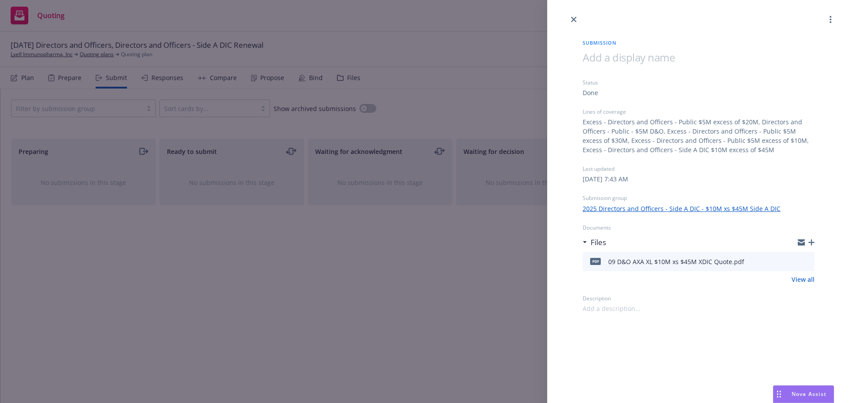
click at [811, 241] on icon "button" at bounding box center [812, 243] width 6 height 6
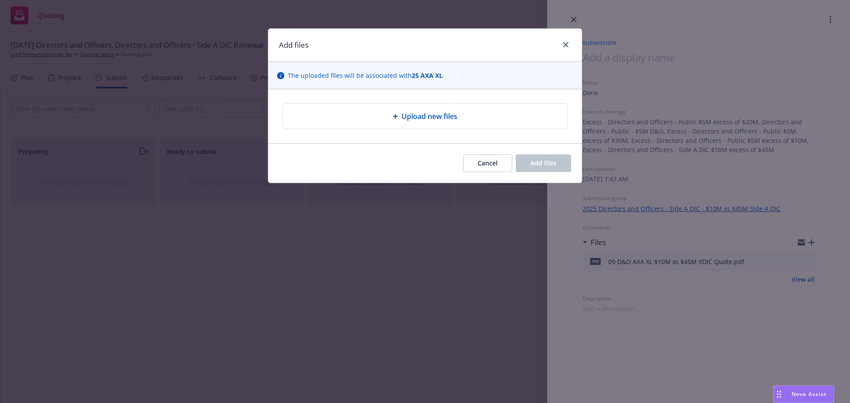
type textarea "x"
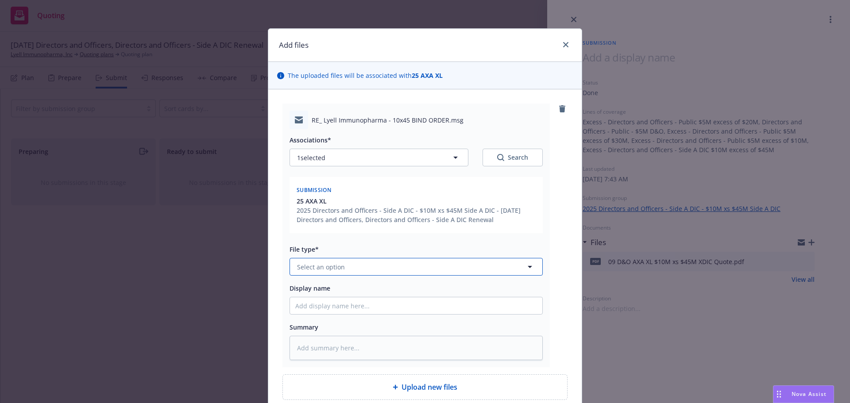
click at [466, 267] on button "Select an option" at bounding box center [416, 267] width 253 height 18
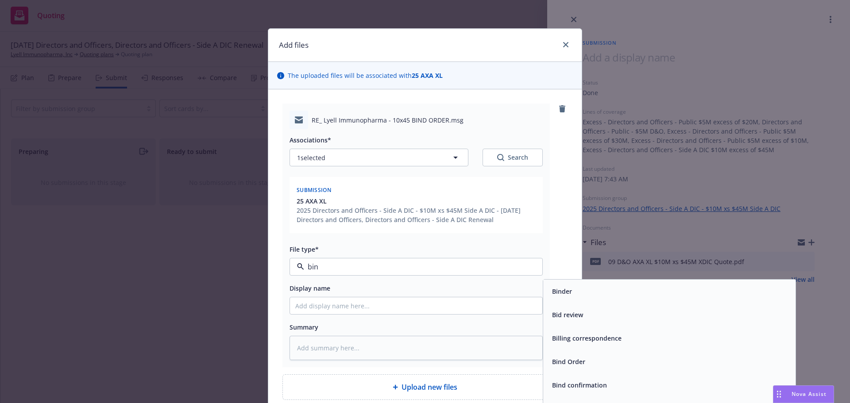
type input "bind"
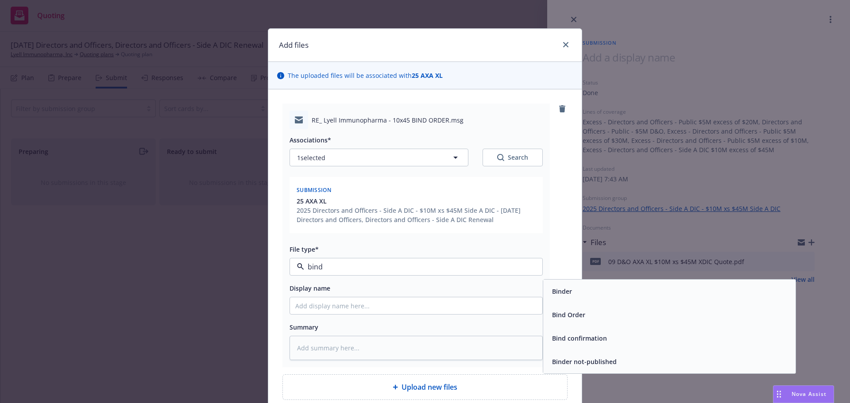
click at [626, 321] on div "Bind Order" at bounding box center [670, 315] width 242 height 13
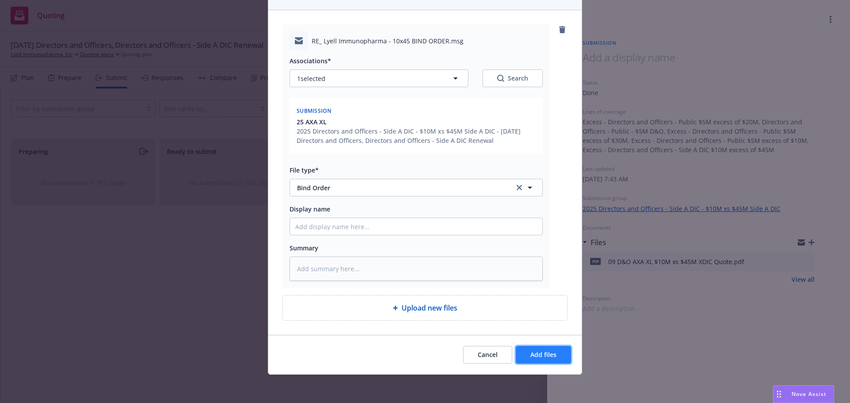
click at [547, 355] on span "Add files" at bounding box center [543, 355] width 26 height 8
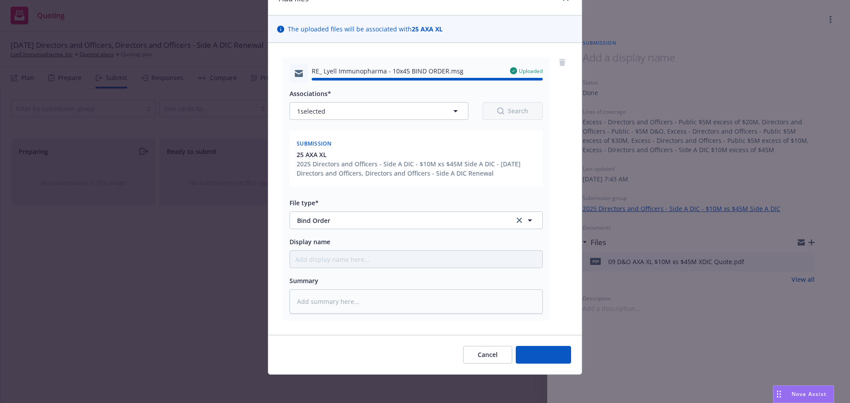
type textarea "x"
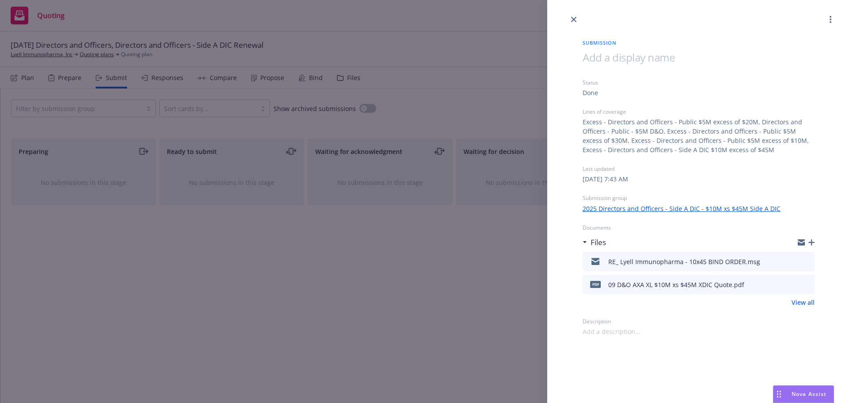
click at [400, 315] on div "Submission Status Done Lines of coverage Excess - Directors and Officers - Publ…" at bounding box center [425, 201] width 850 height 403
